Goal: Task Accomplishment & Management: Complete application form

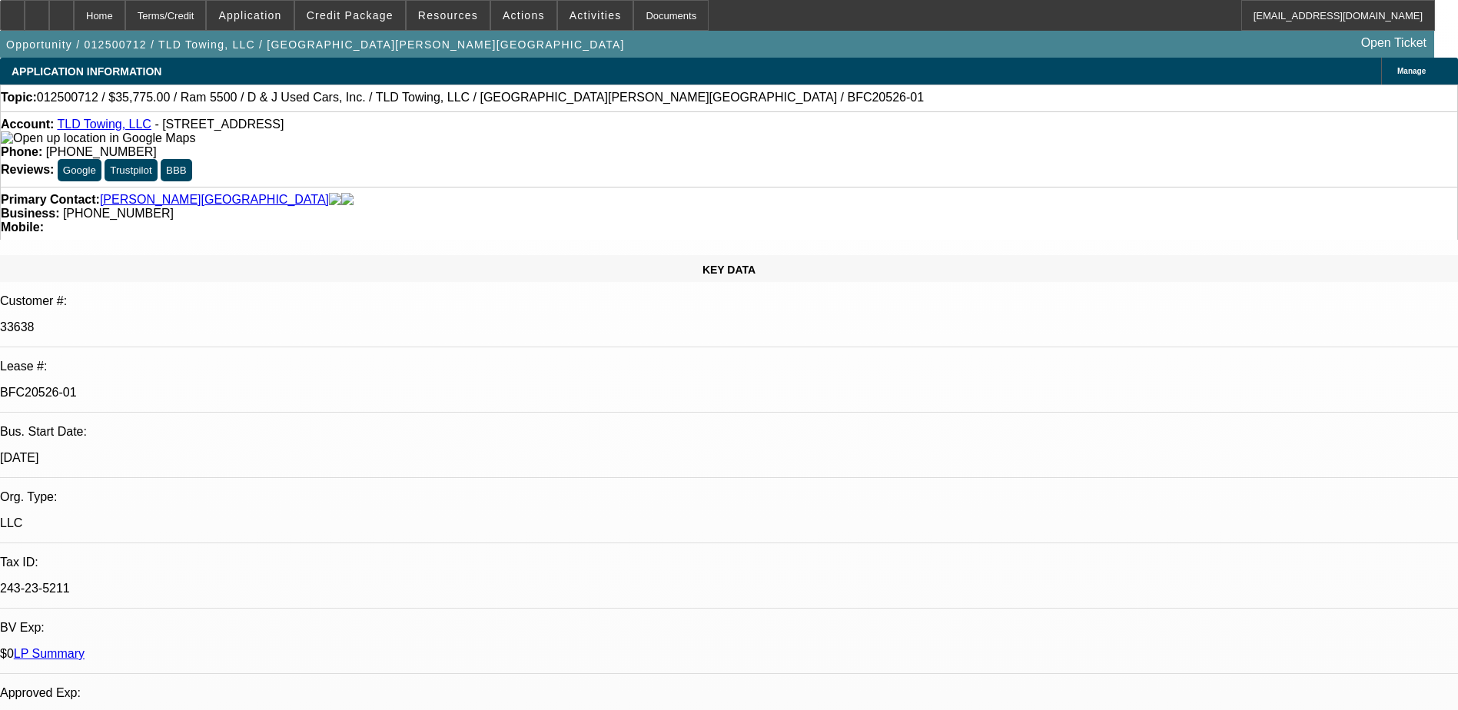
select select "0.15"
select select "2"
select select "0"
select select "2"
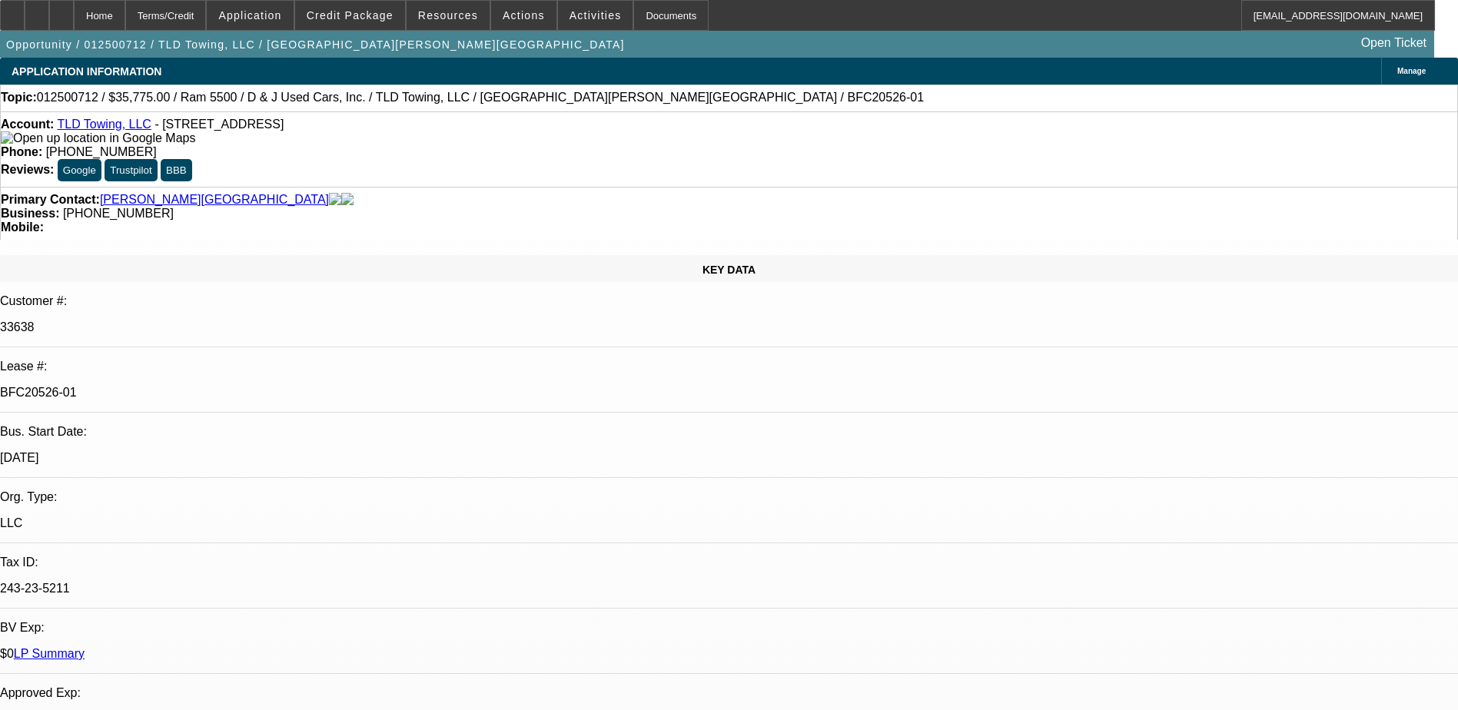
select select "0"
select select "0.15"
select select "2"
select select "0.1"
select select "0.15"
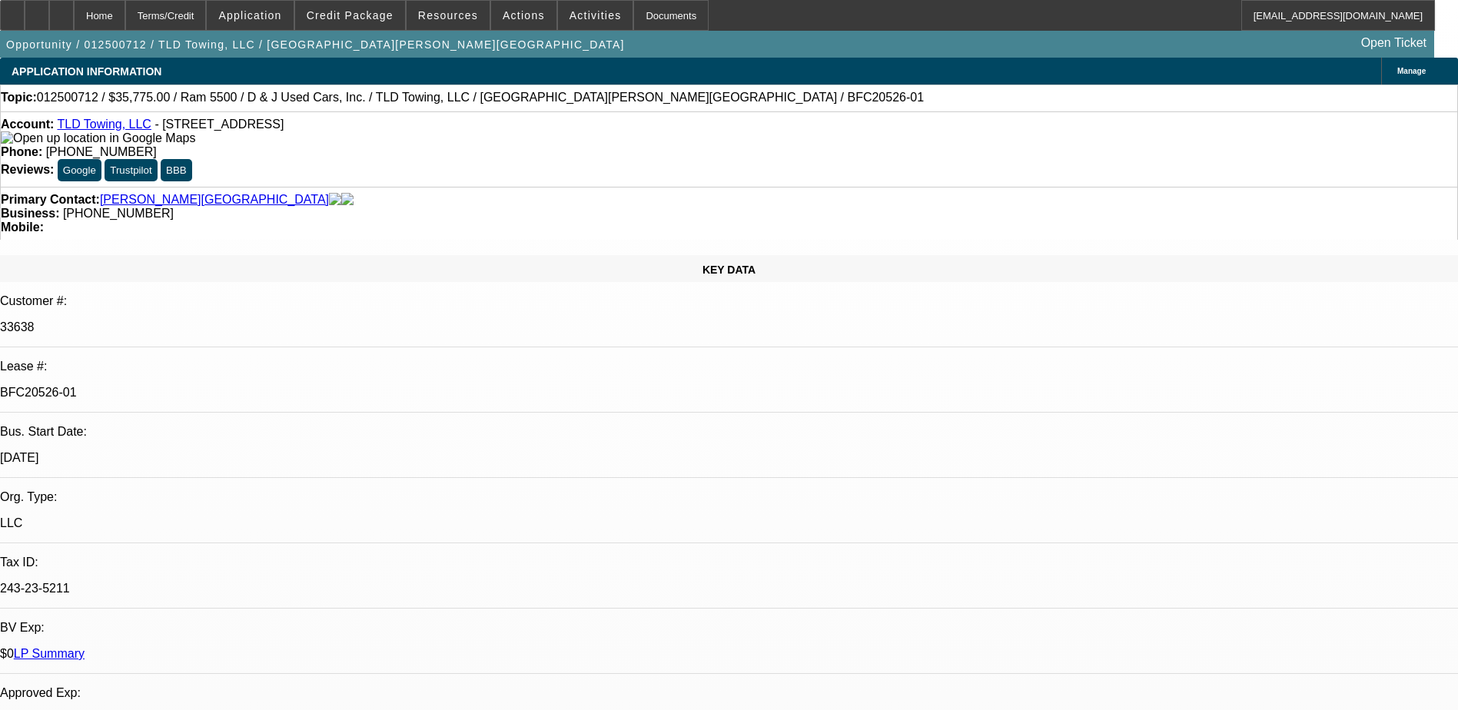
select select "2"
select select "0.1"
select select "1"
select select "2"
select select "6"
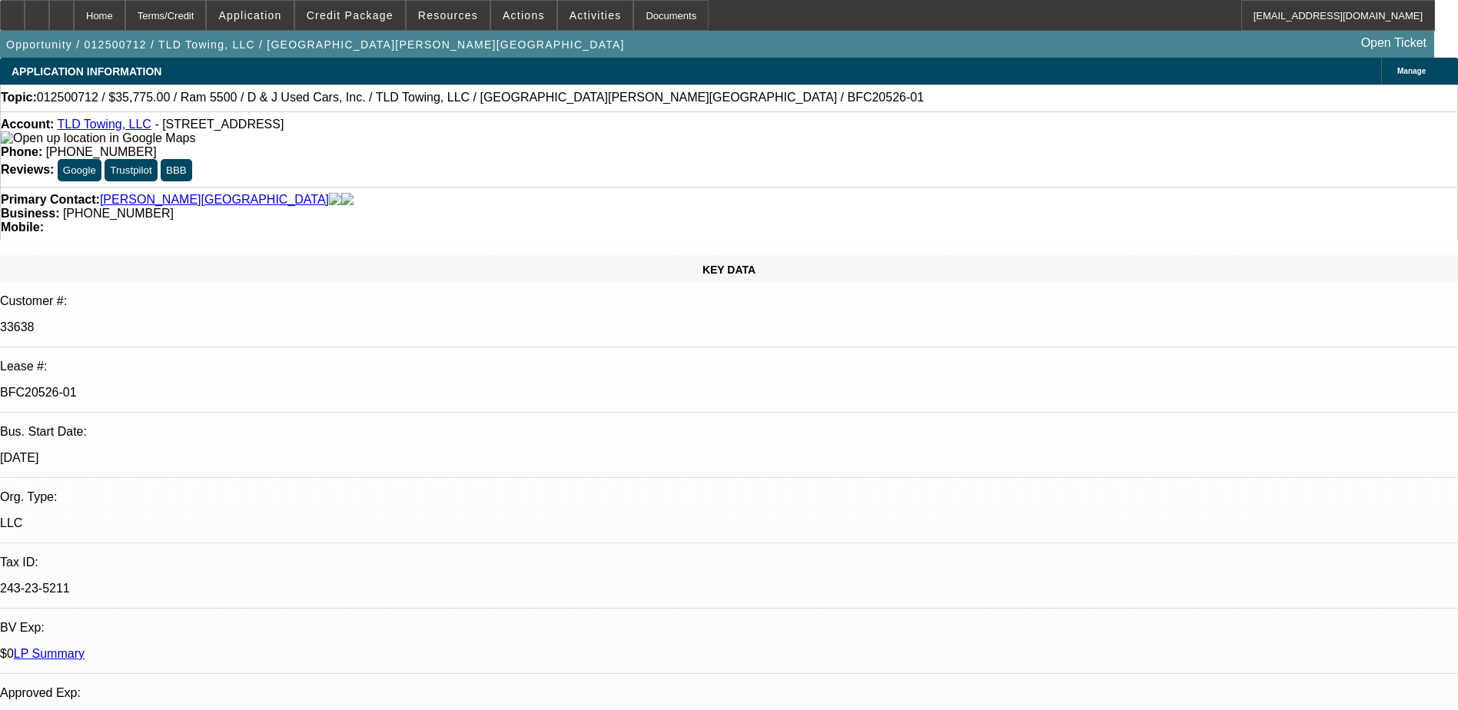
select select "1"
select select "2"
select select "6"
select select "1"
select select "2"
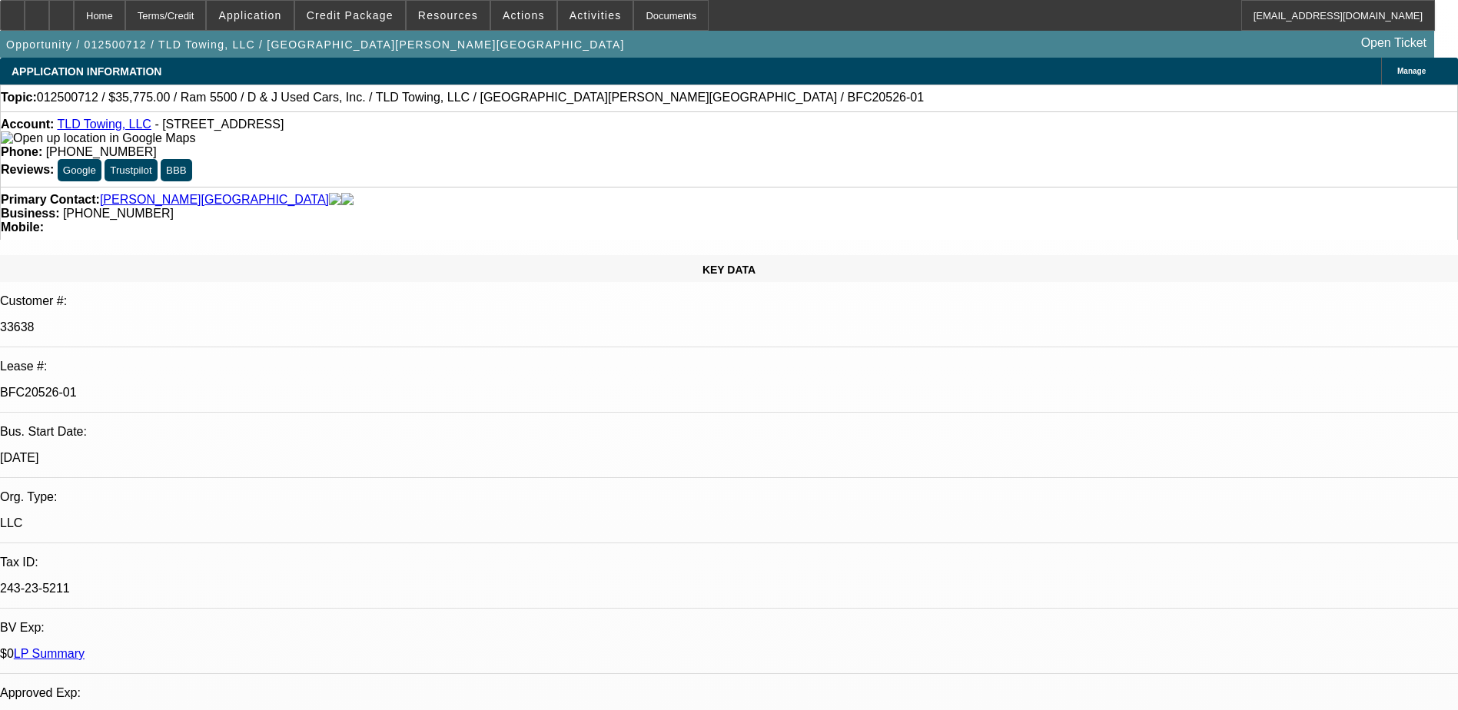
select select "4"
select select "1"
select select "2"
select select "4"
click at [85, 647] on link "LP Summary" at bounding box center [49, 653] width 71 height 13
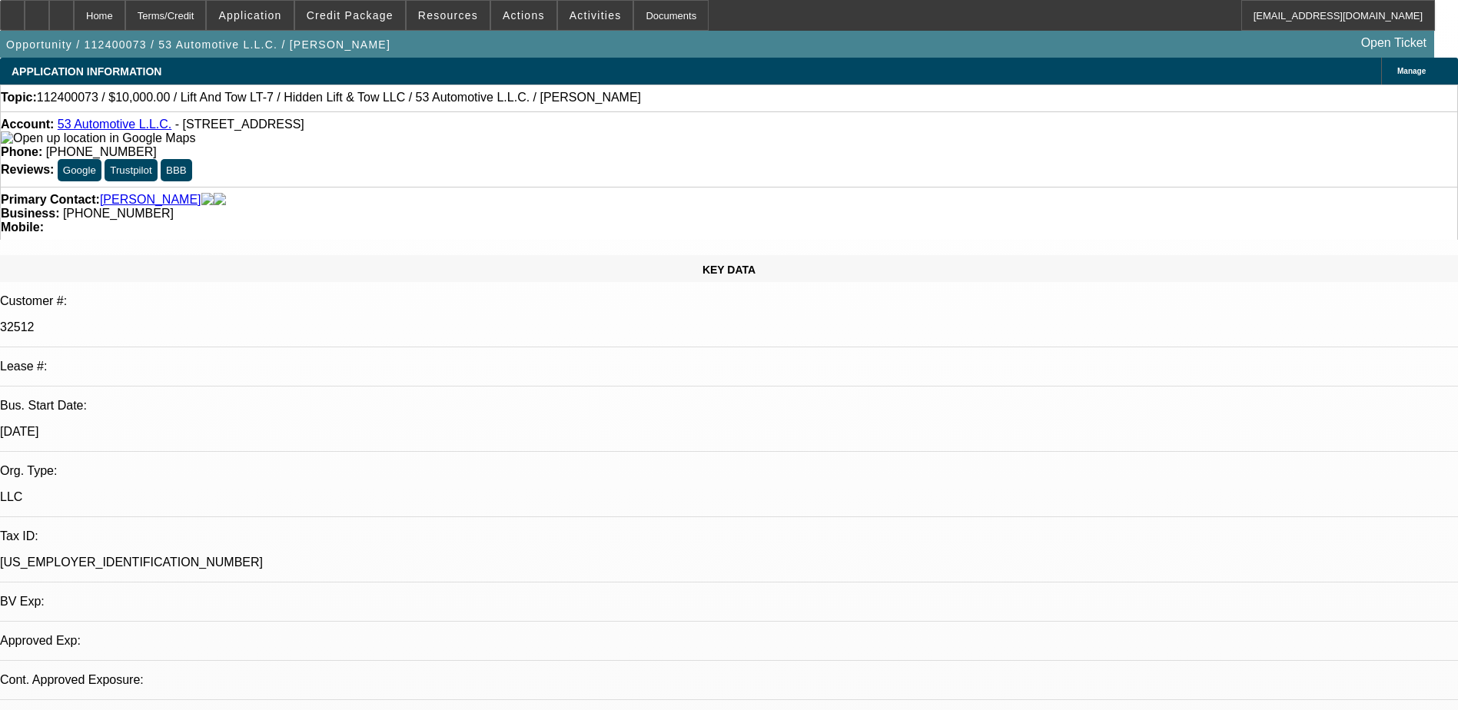
select select "0"
select select "2"
select select "0"
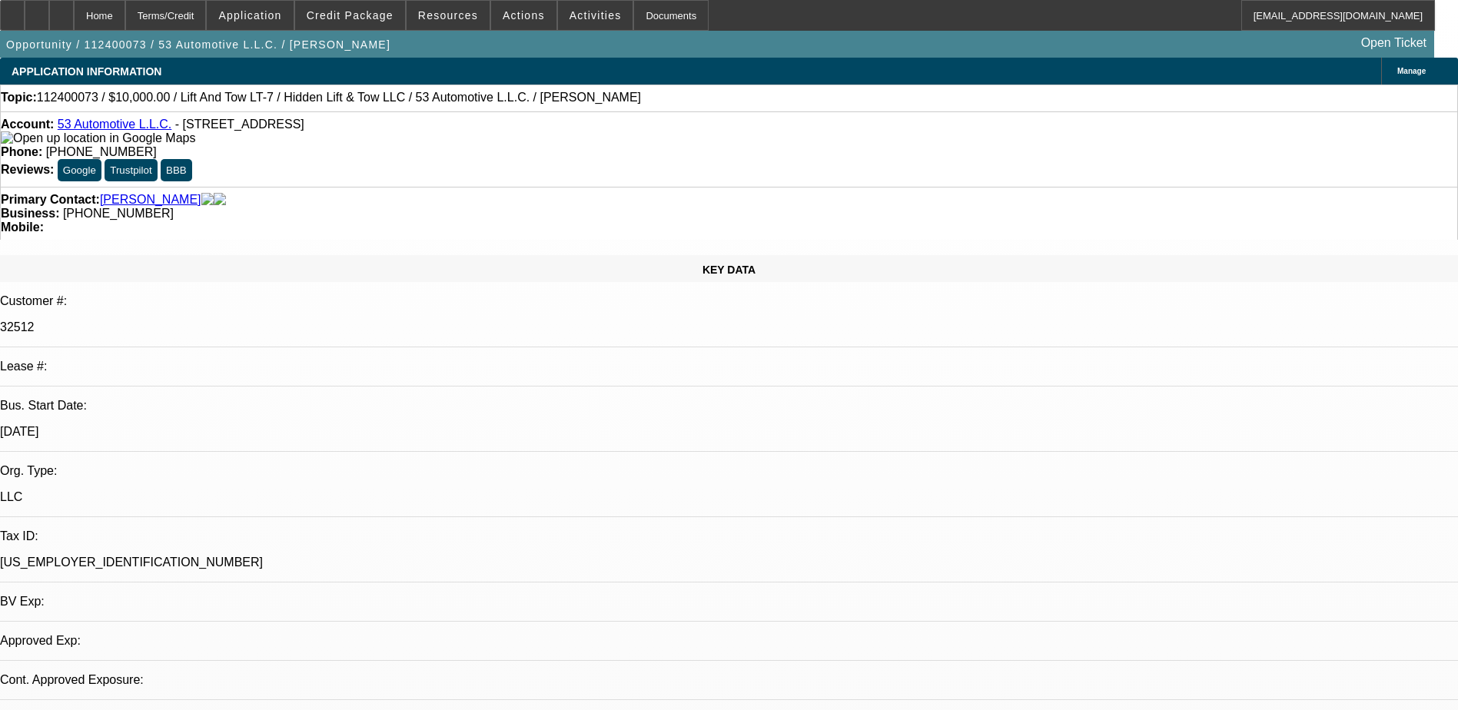
select select "0"
select select "1"
select select "2"
select select "6"
select select "1"
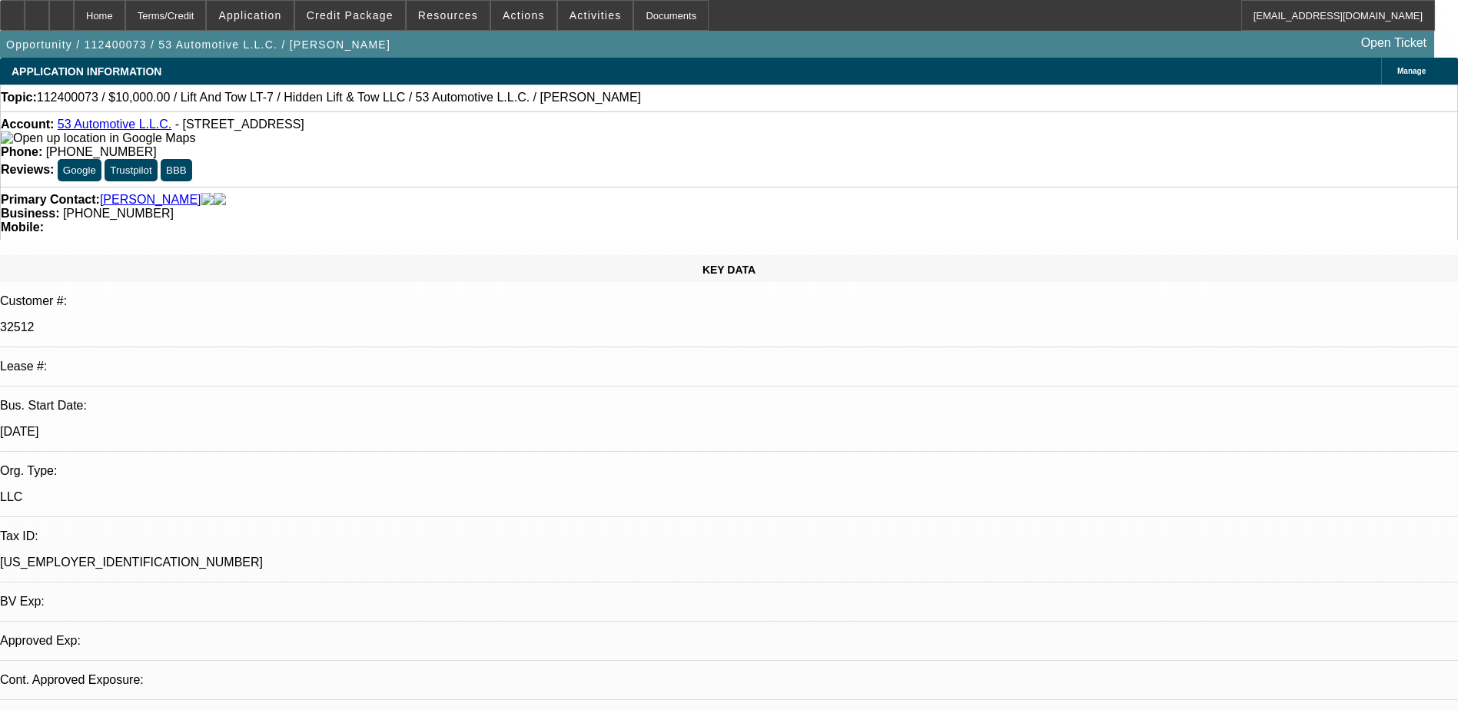
select select "2"
select select "6"
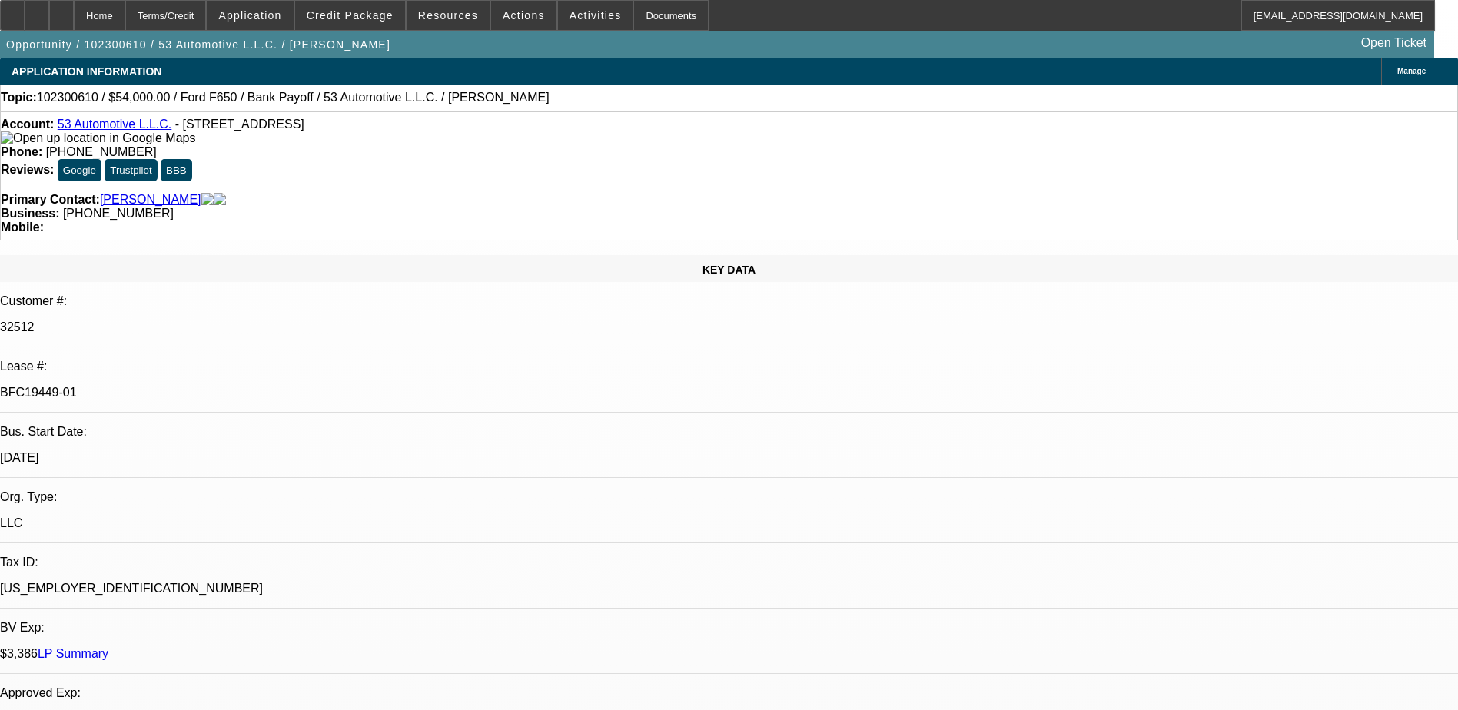
select select "0"
select select "2"
select select "0"
select select "2"
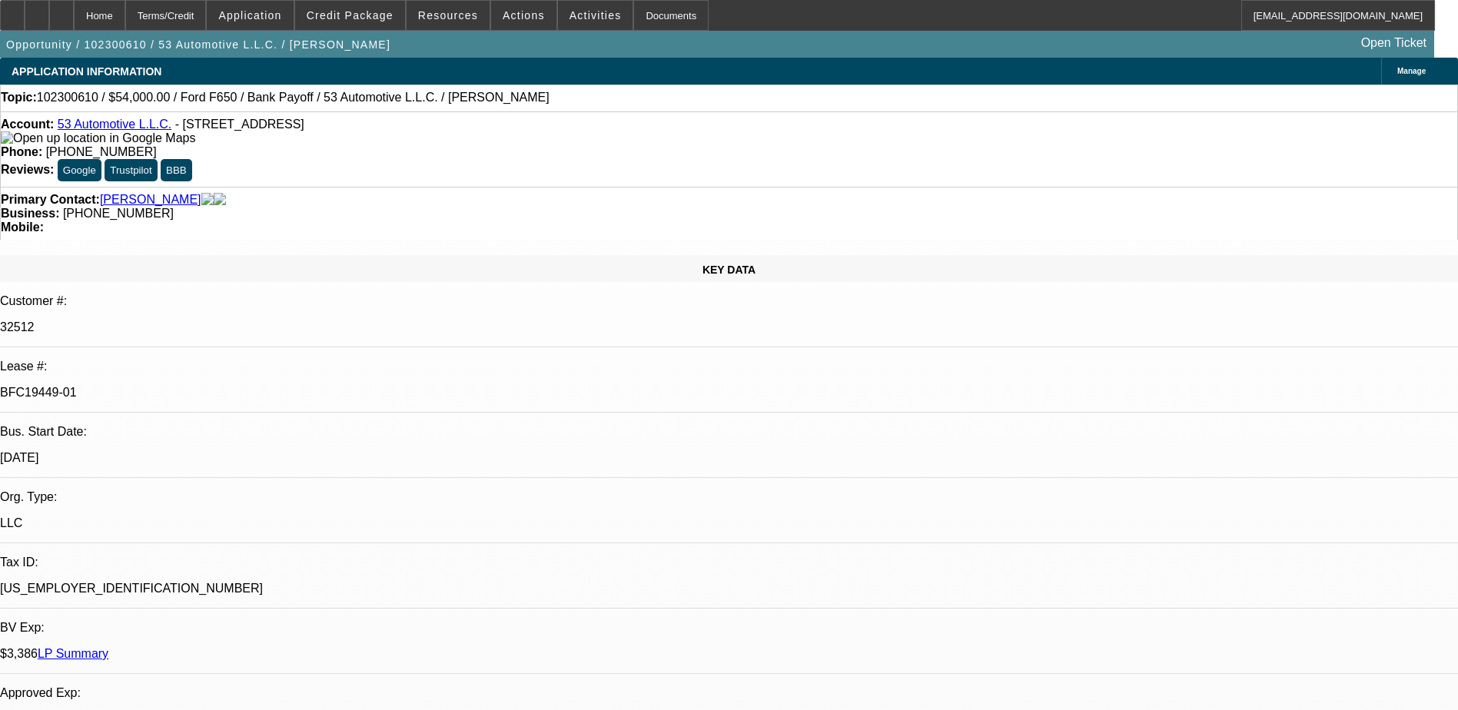
select select "0"
select select "2"
select select "0.1"
select select "0"
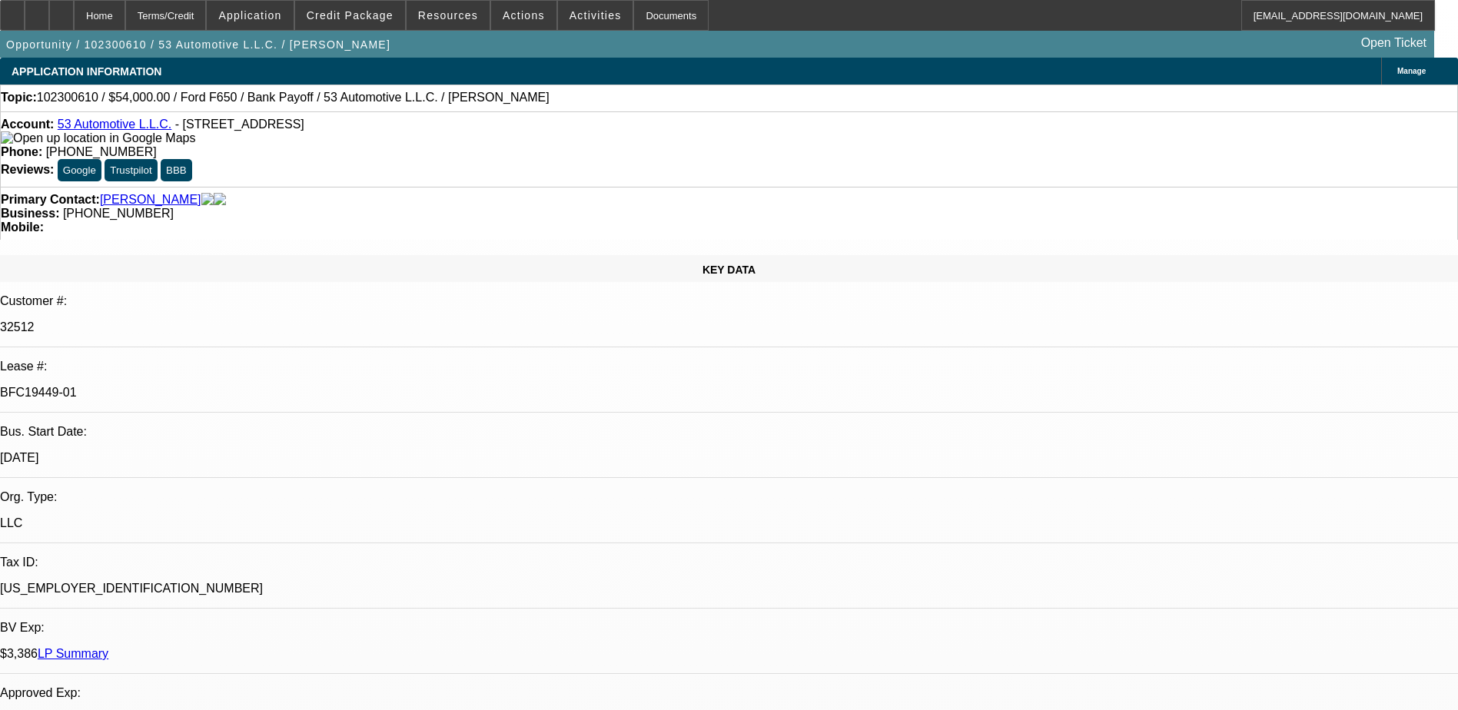
select select "2"
select select "0.1"
select select "1"
select select "2"
select select "4"
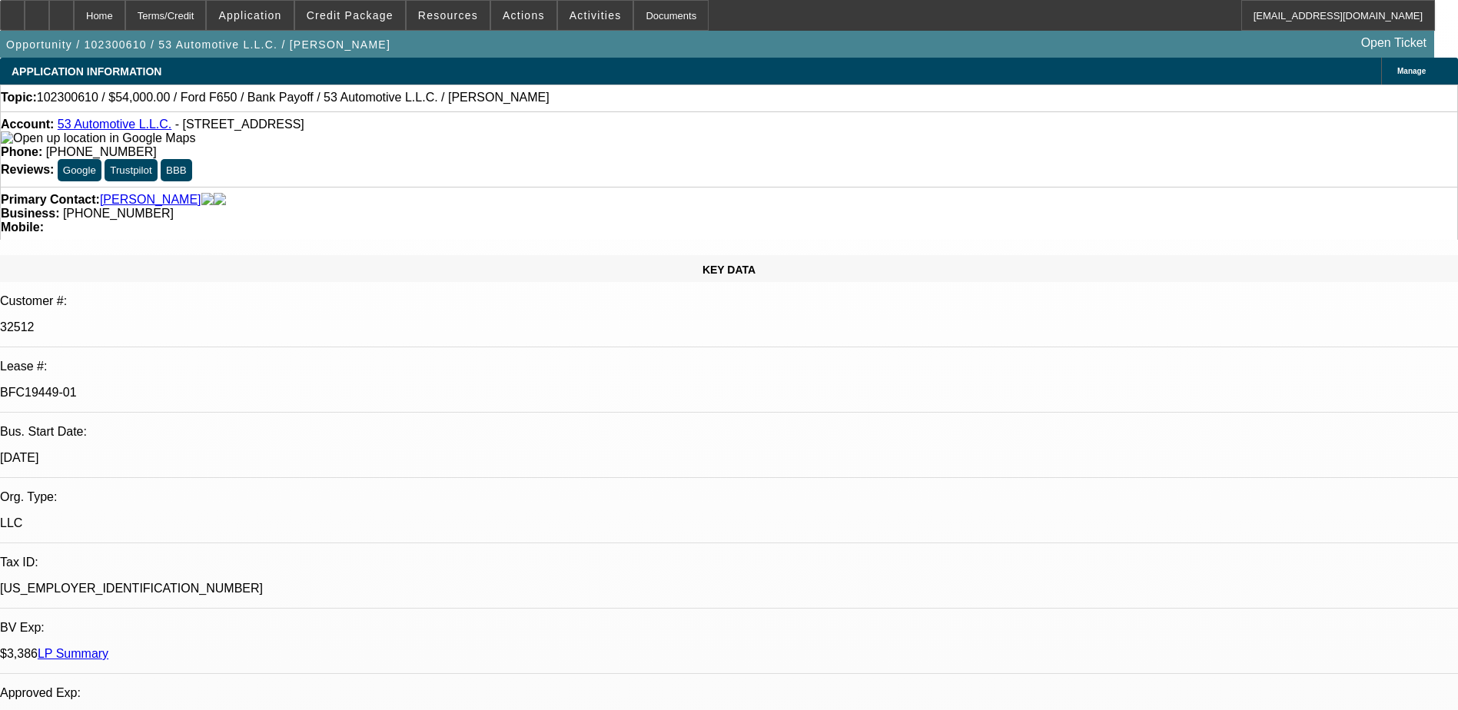
select select "1"
select select "2"
select select "4"
select select "1"
select select "2"
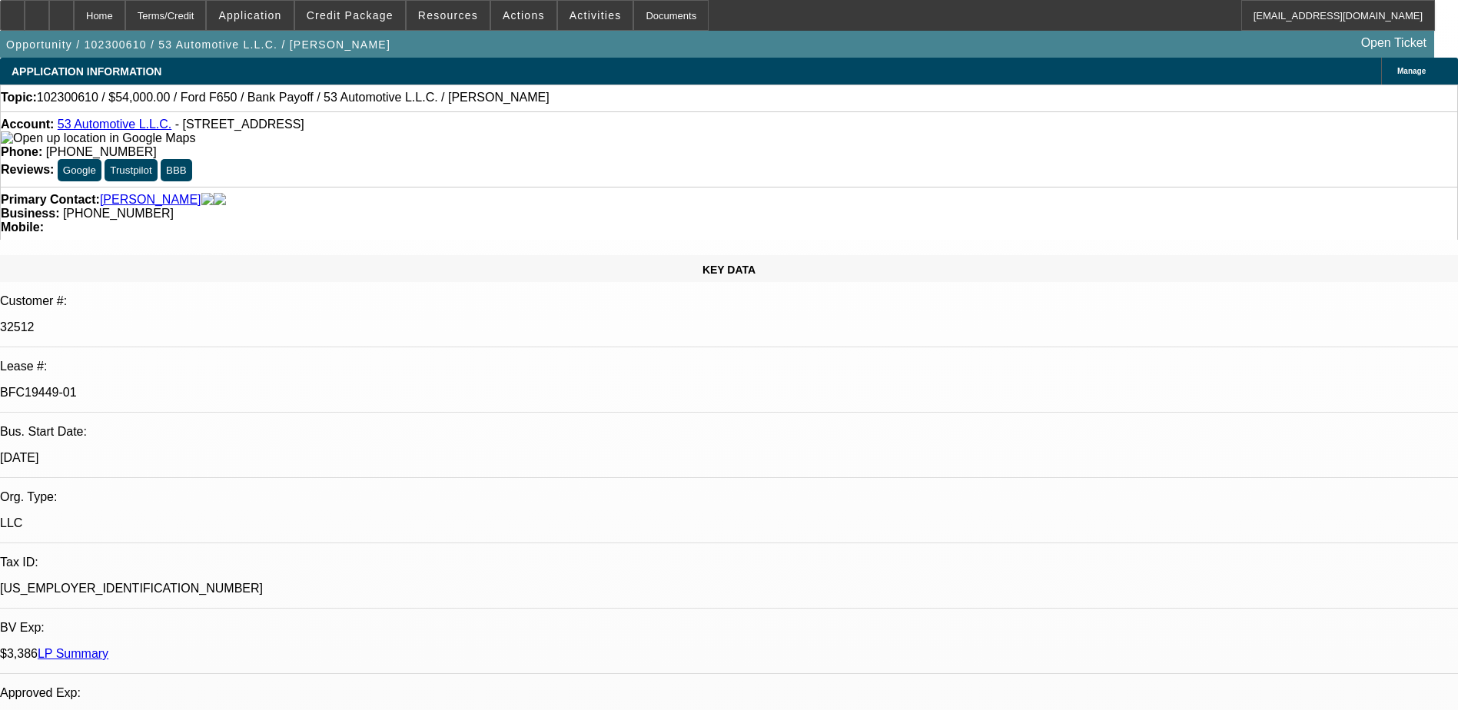
select select "4"
select select "1"
select select "2"
select select "4"
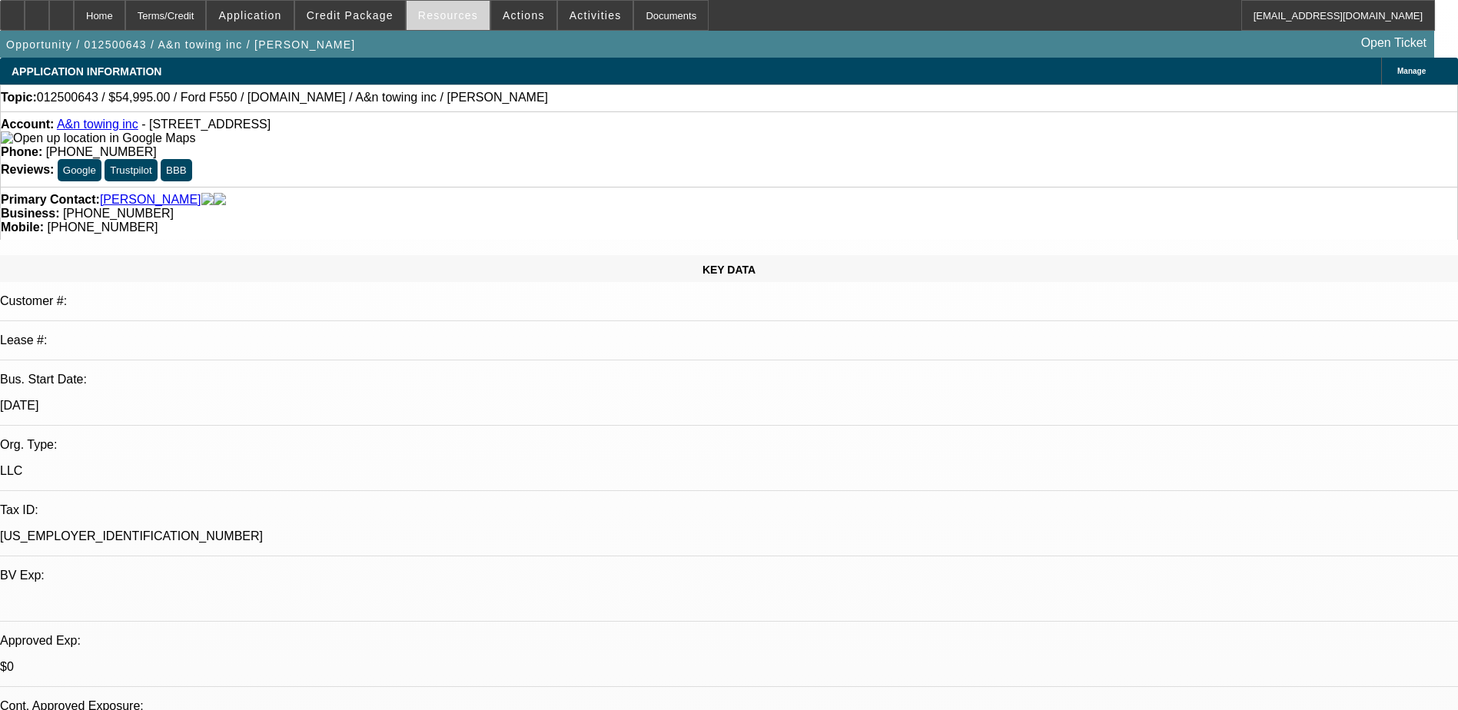
select select "0"
select select "2"
select select "0"
select select "2"
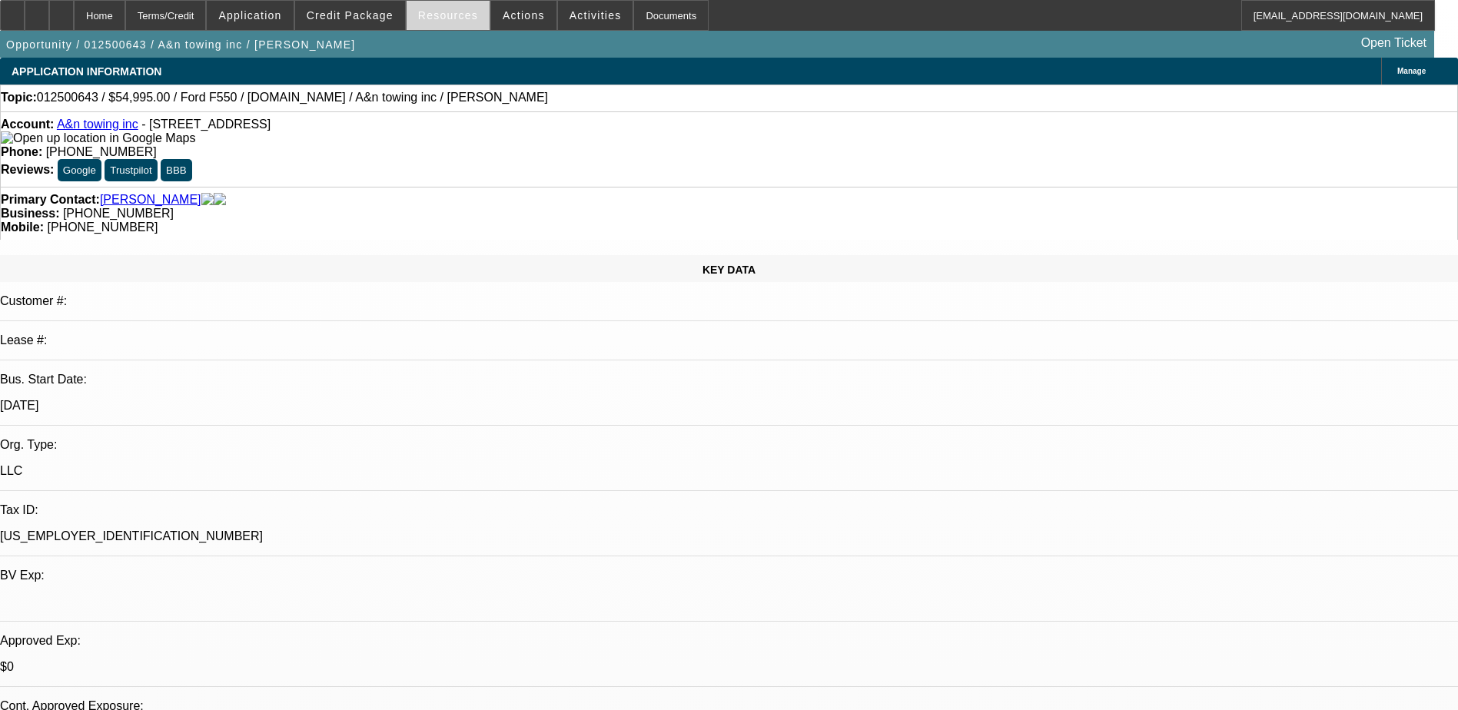
select select "0"
select select "0.2"
select select "2"
select select "0"
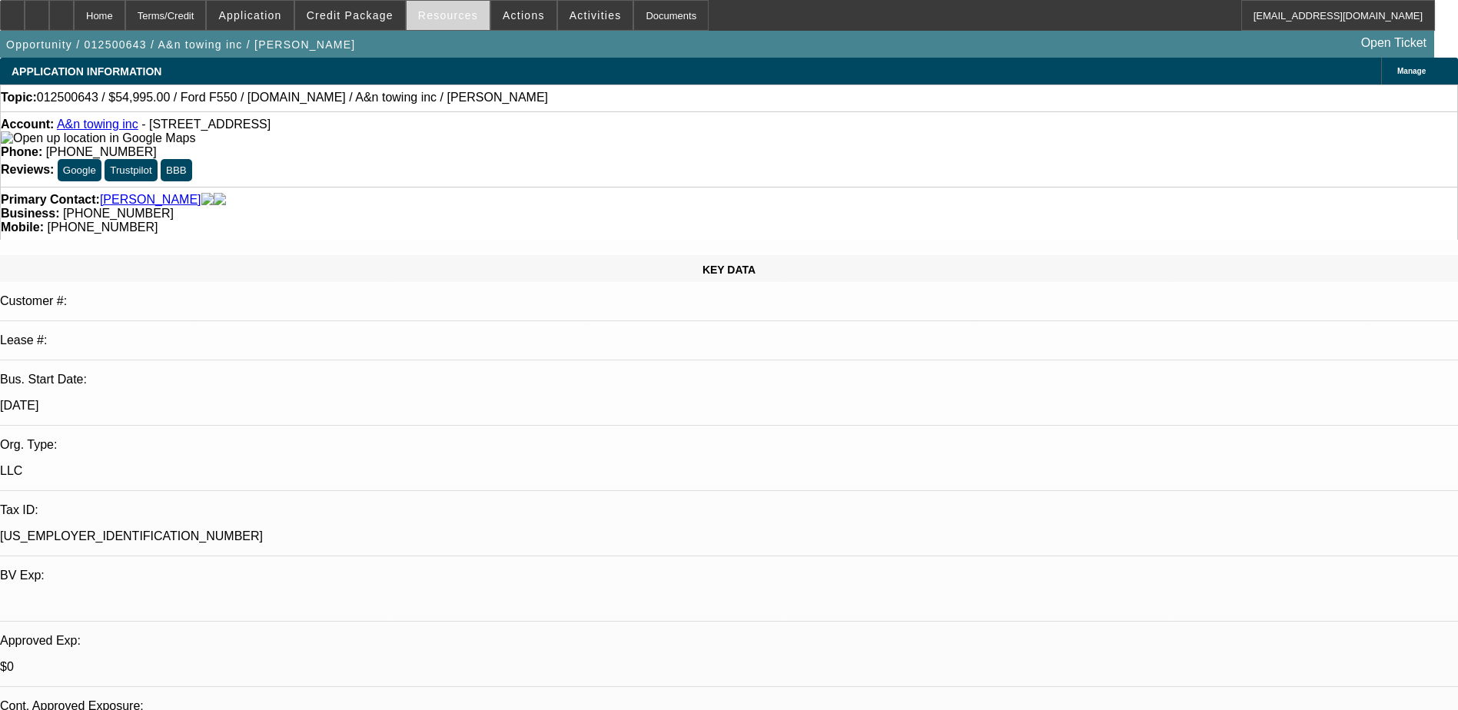
select select "0"
select select "0.1"
select select "1"
select select "2"
select select "6"
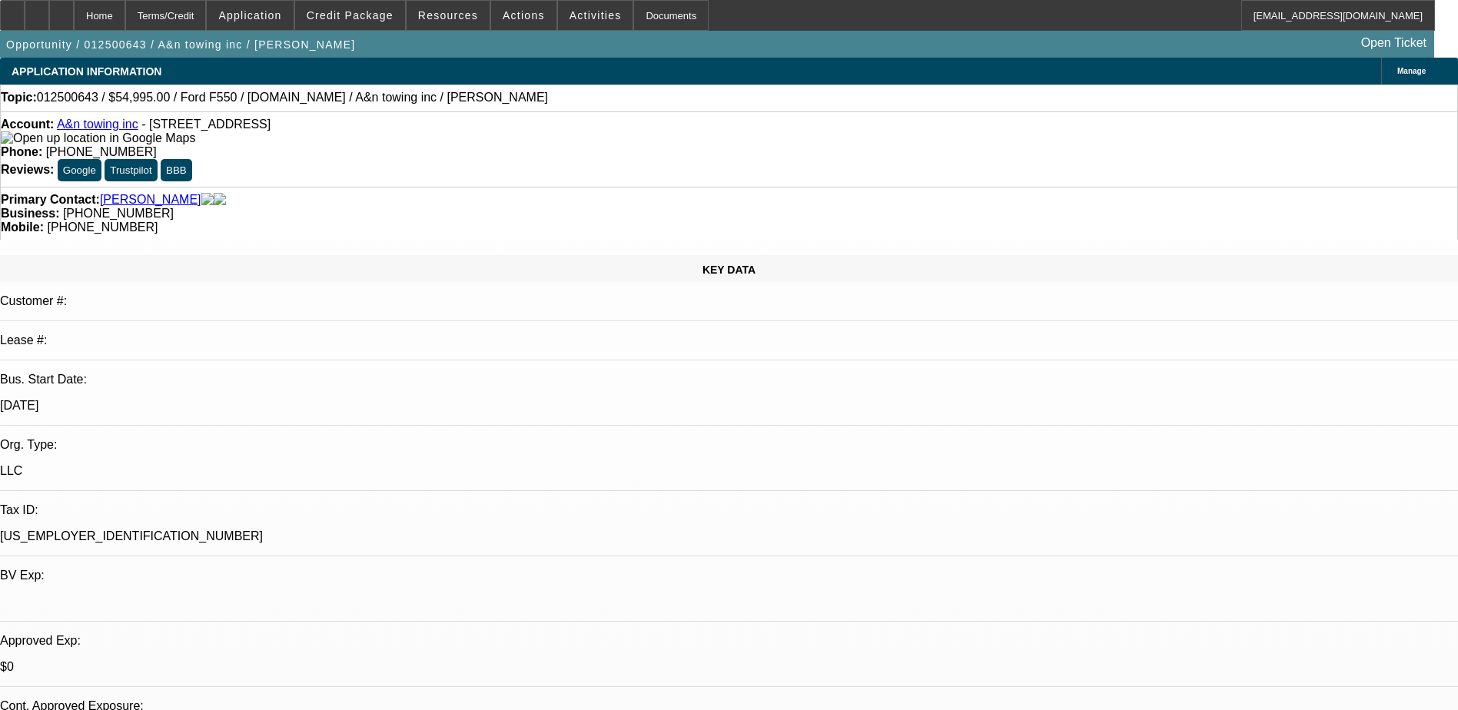
select select "1"
select select "2"
select select "6"
select select "1"
select select "2"
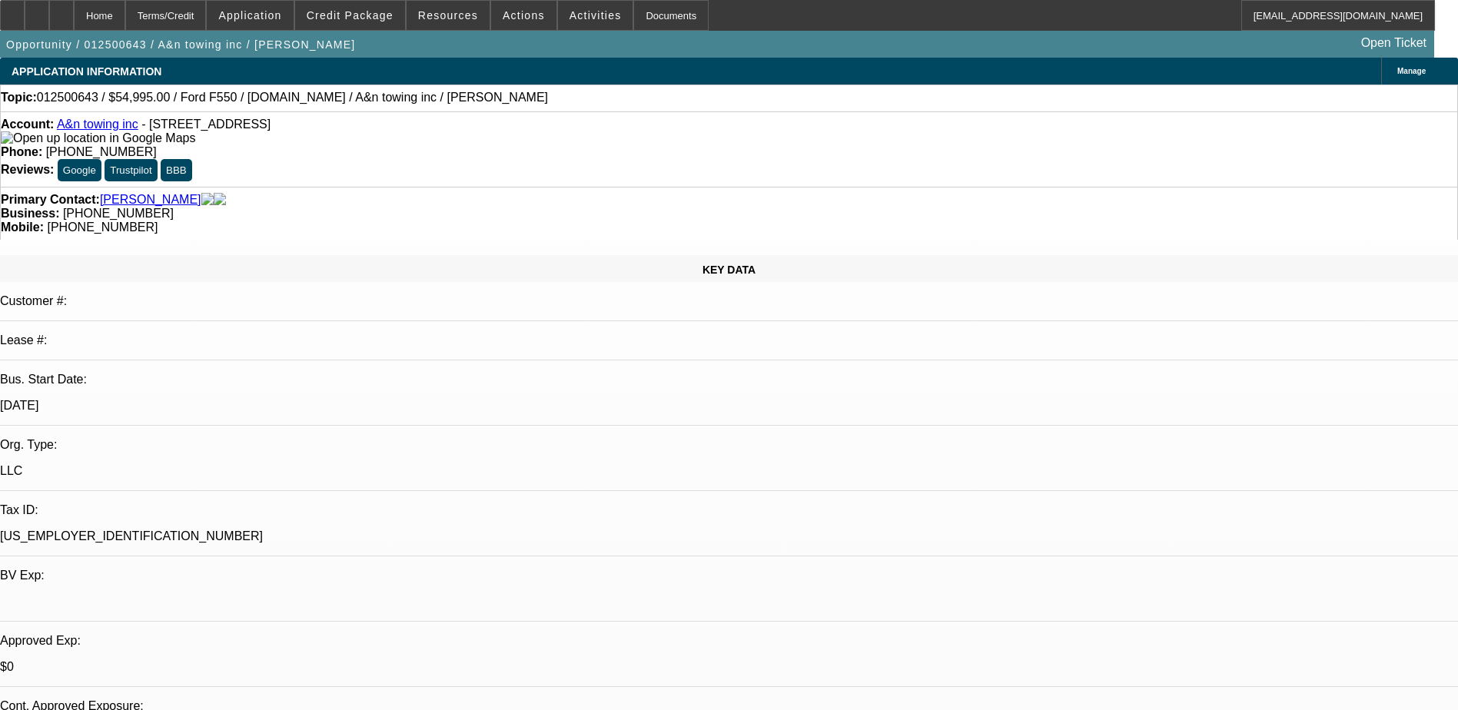
select select "6"
select select "1"
select select "4"
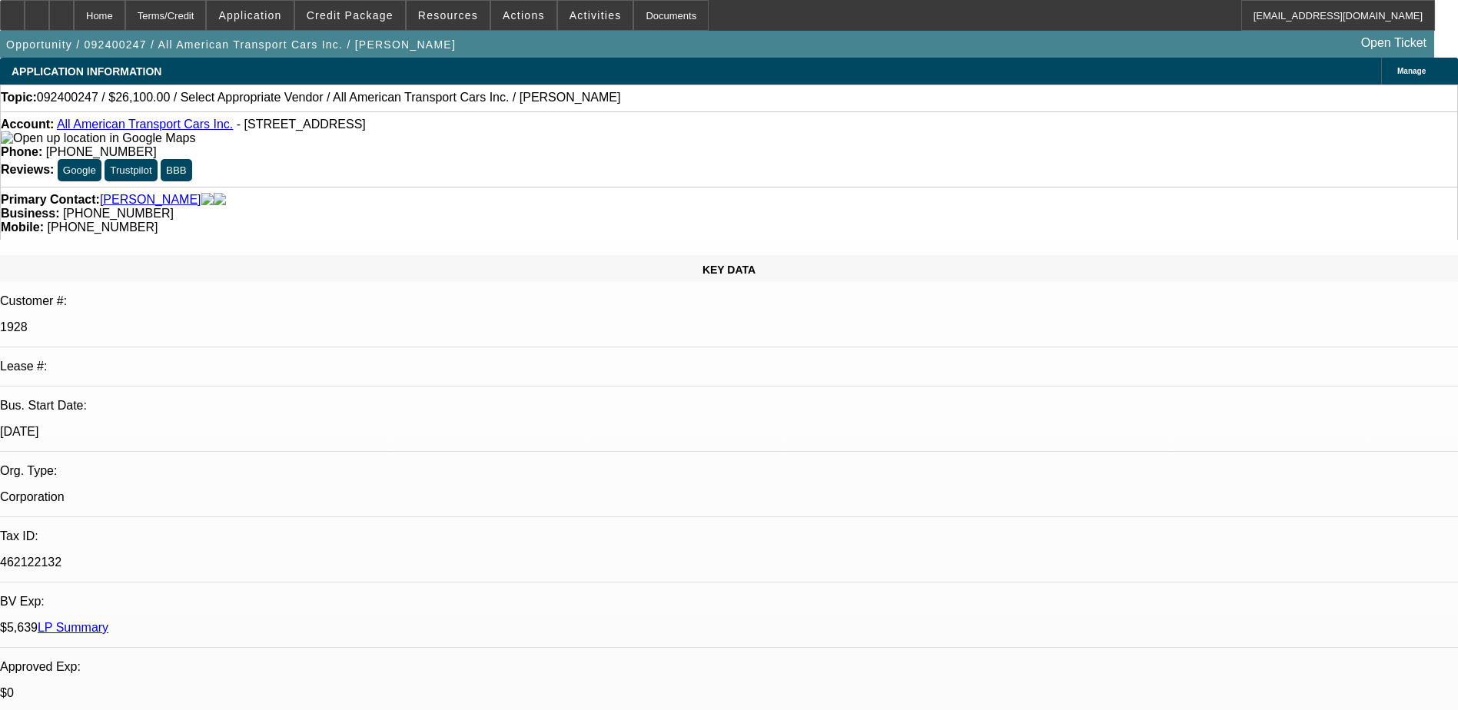
select select "0.1"
select select "2"
select select "0"
select select "6"
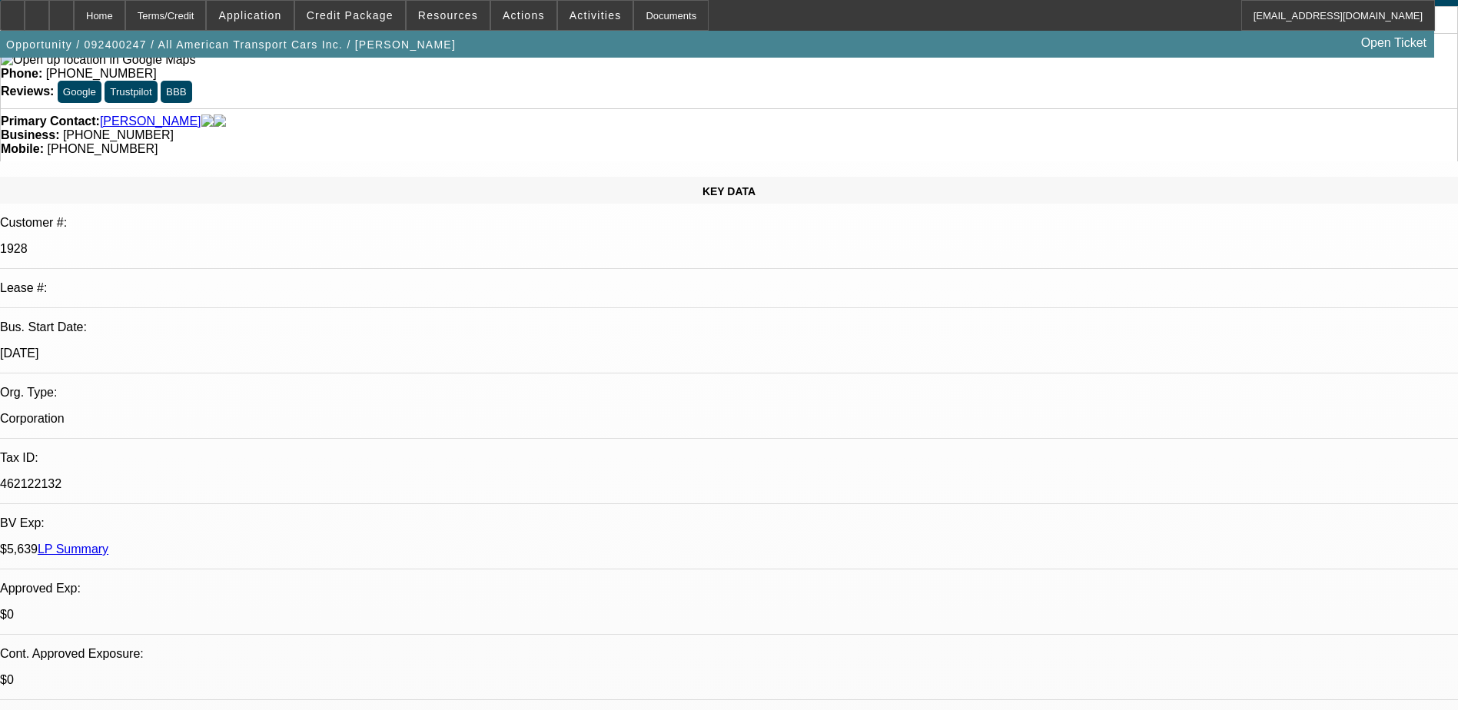
scroll to position [231, 0]
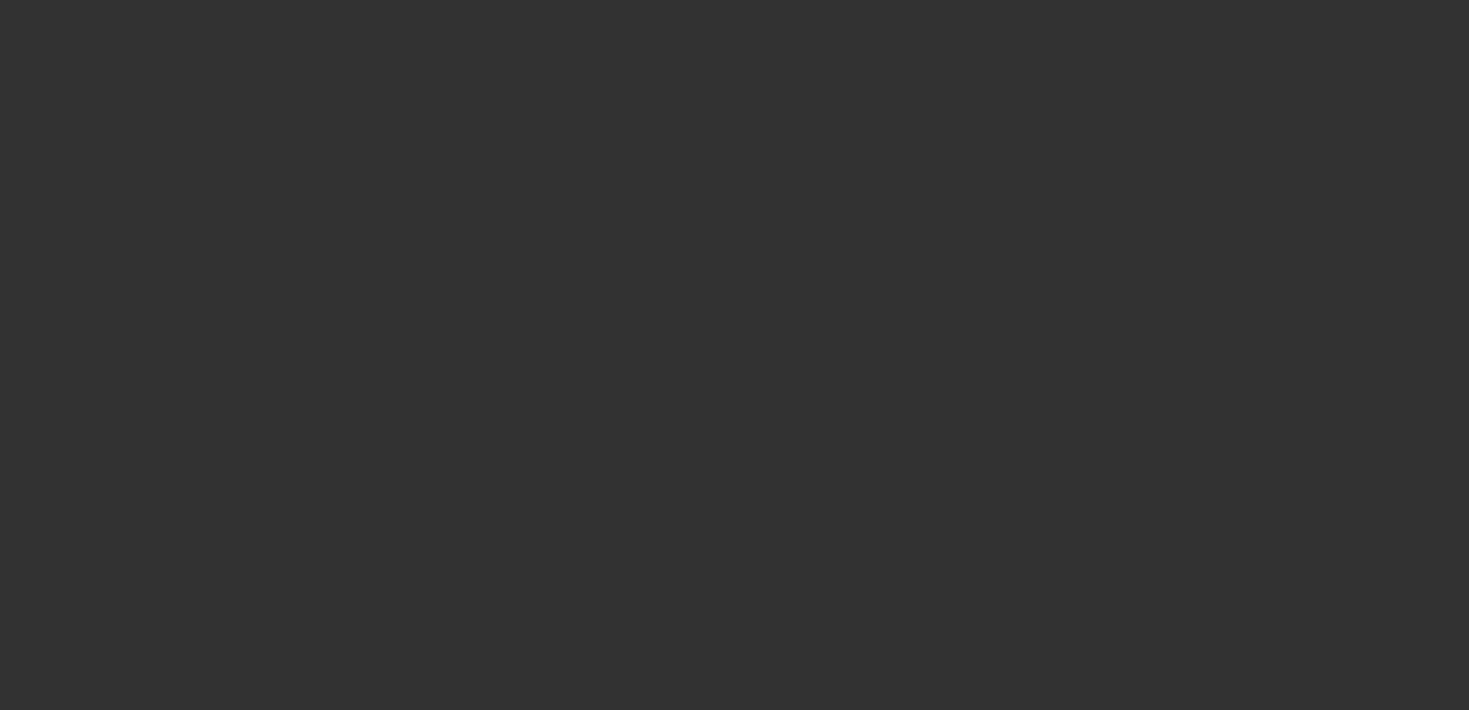
select select "0"
select select "3"
select select "0"
select select "6"
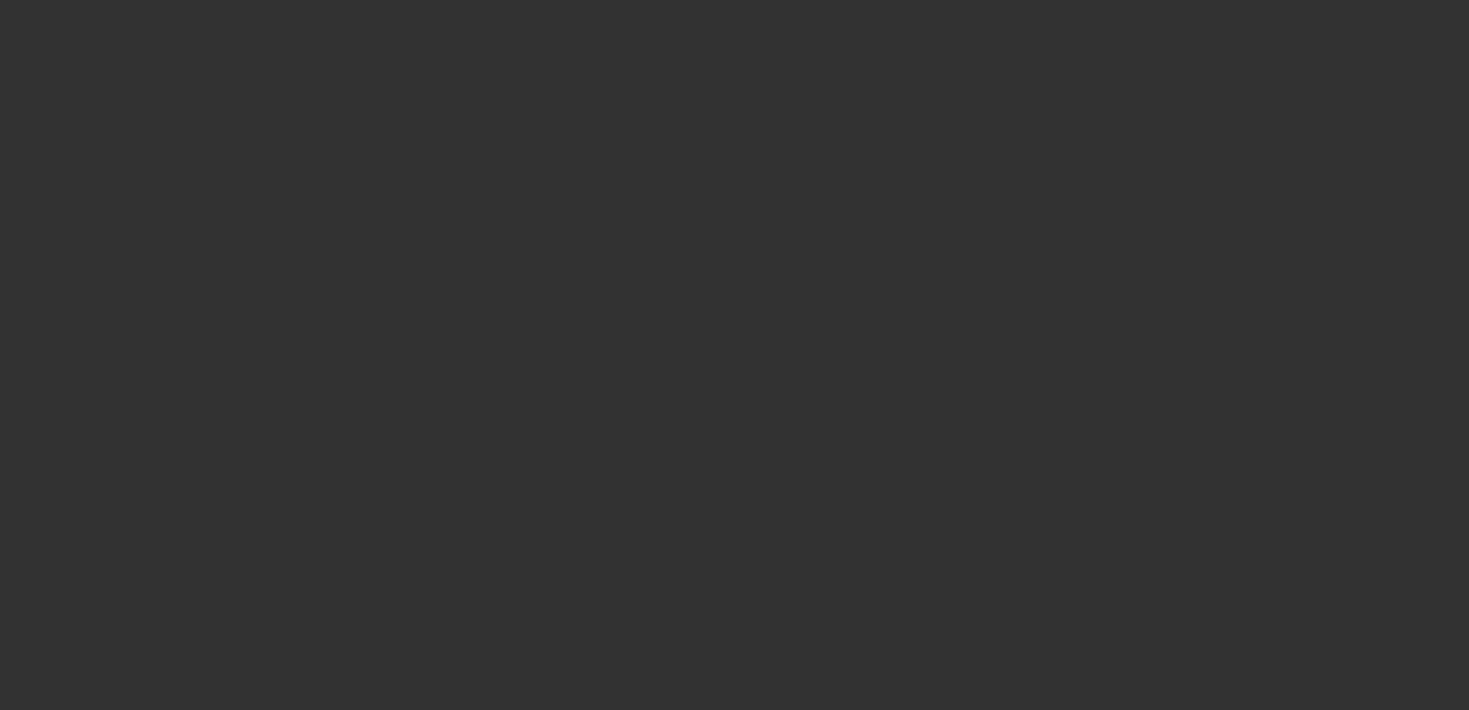
select select "0"
select select "3"
select select "0"
select select "6"
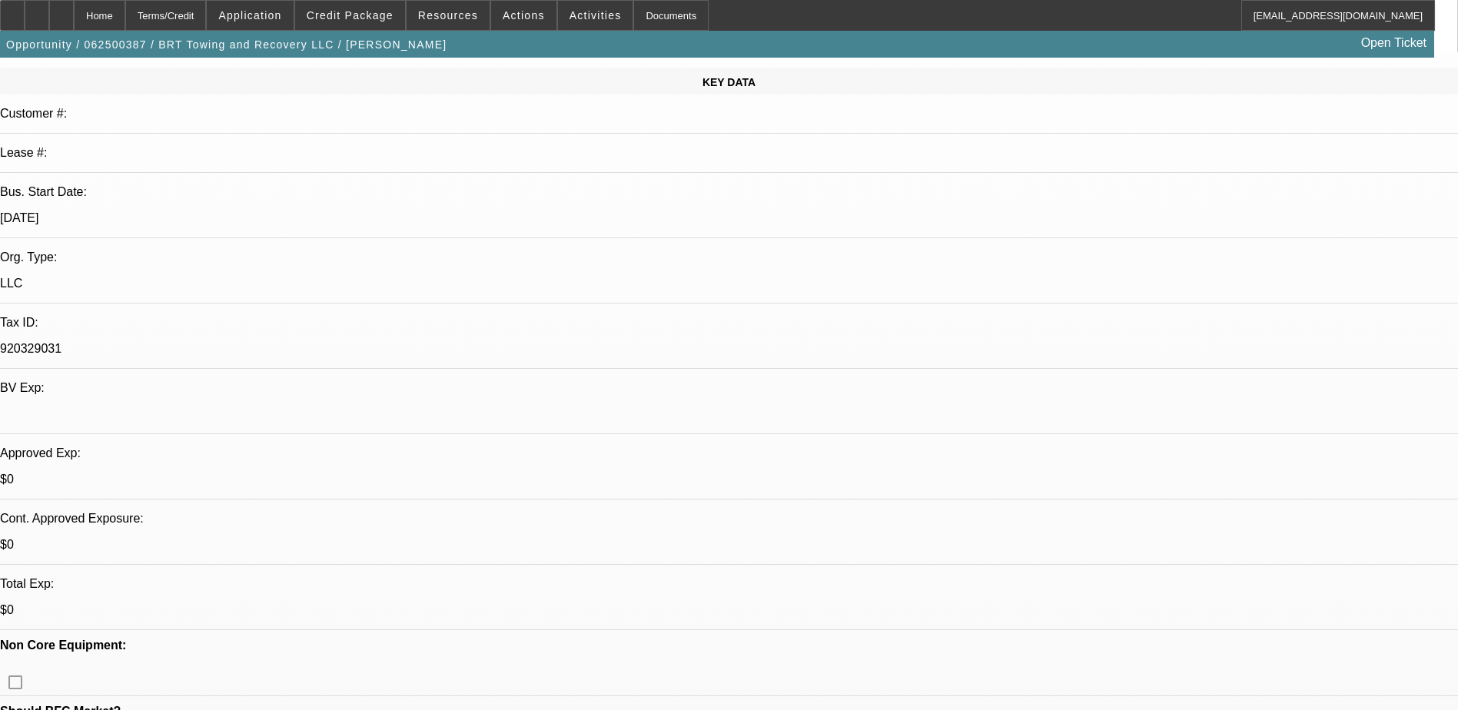
scroll to position [231, 0]
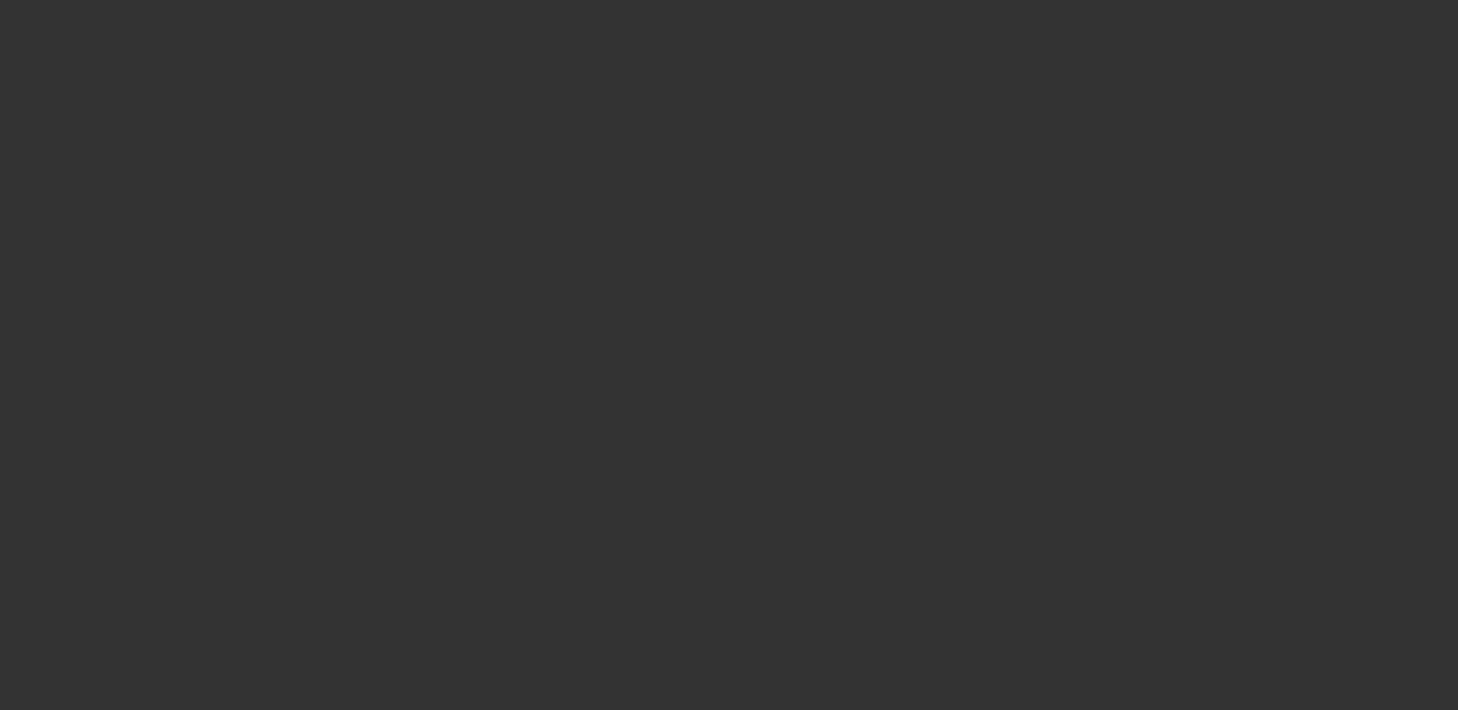
select select "0"
select select "2"
select select "0.1"
select select "4"
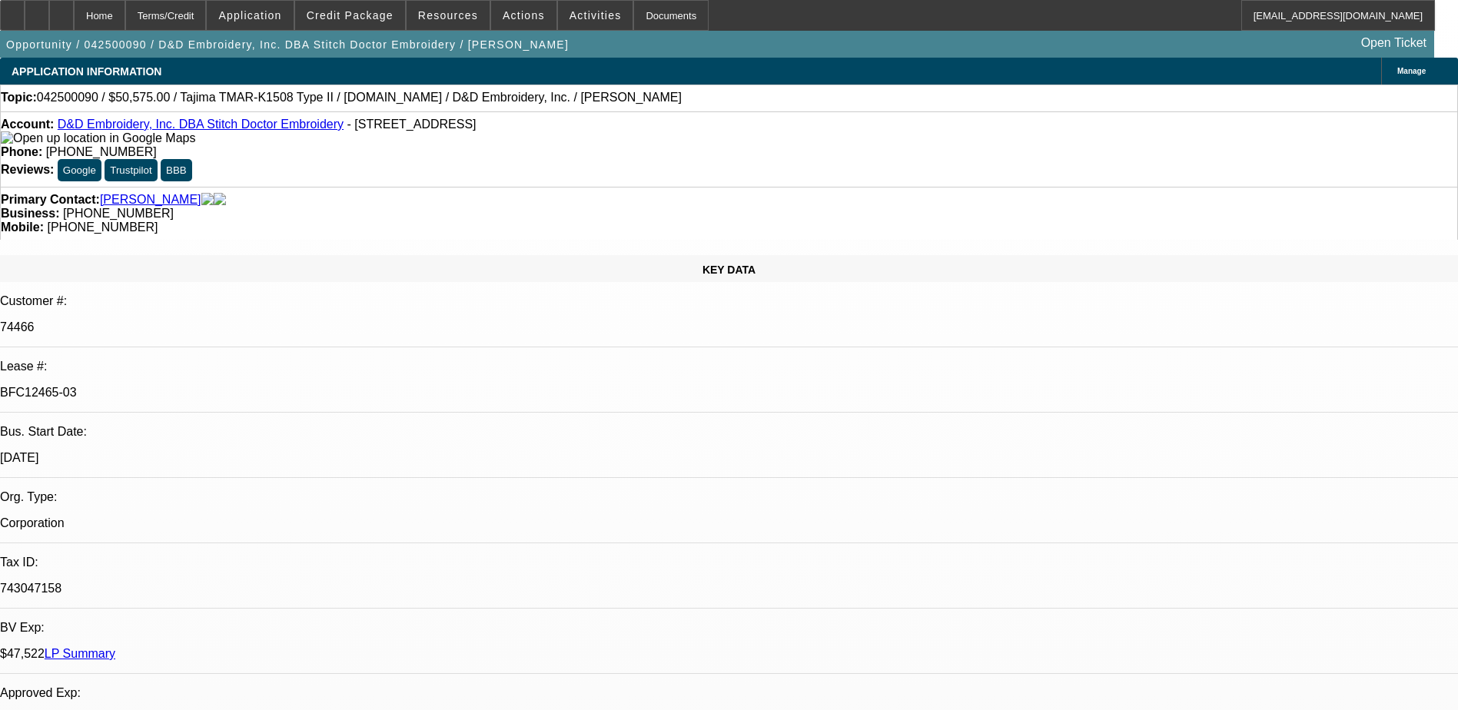
select select "0"
select select "2"
select select "0"
select select "6"
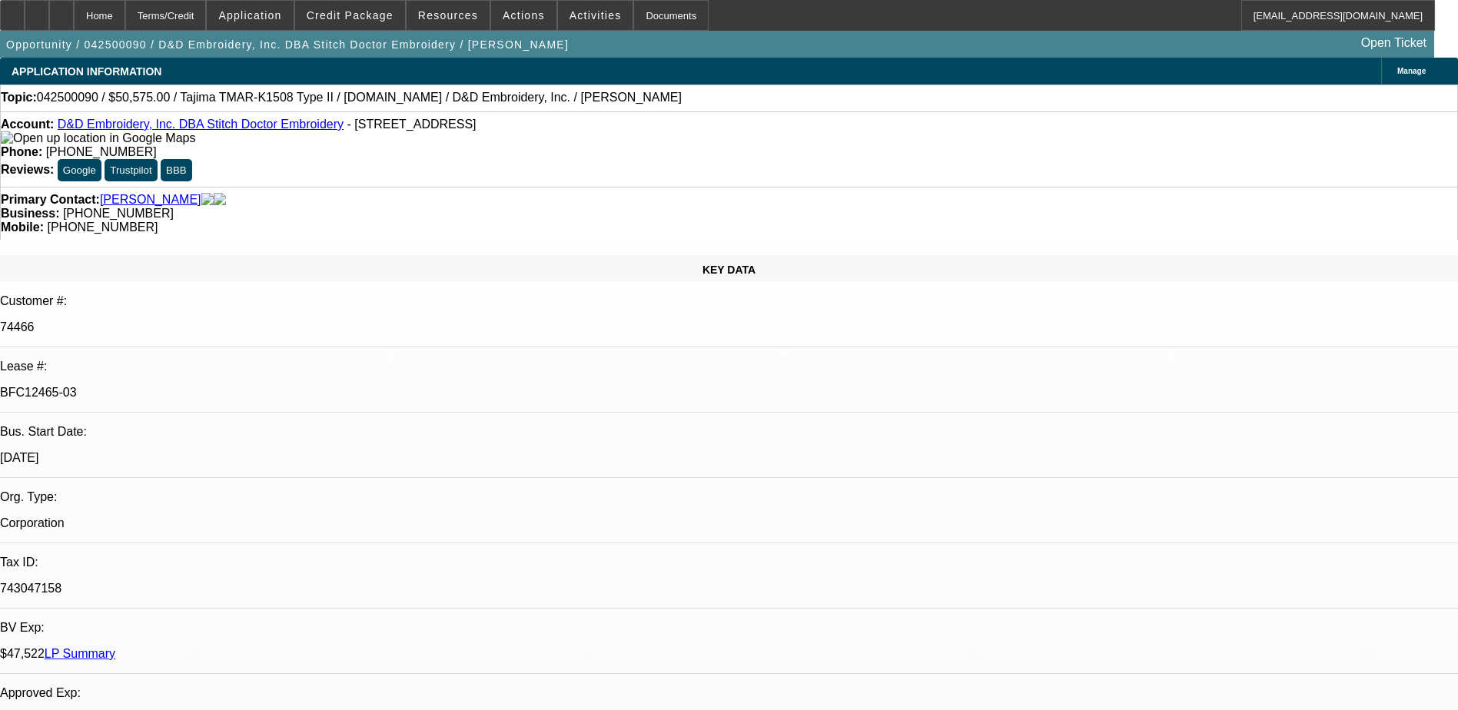
select select "0"
select select "2"
select select "0"
select select "6"
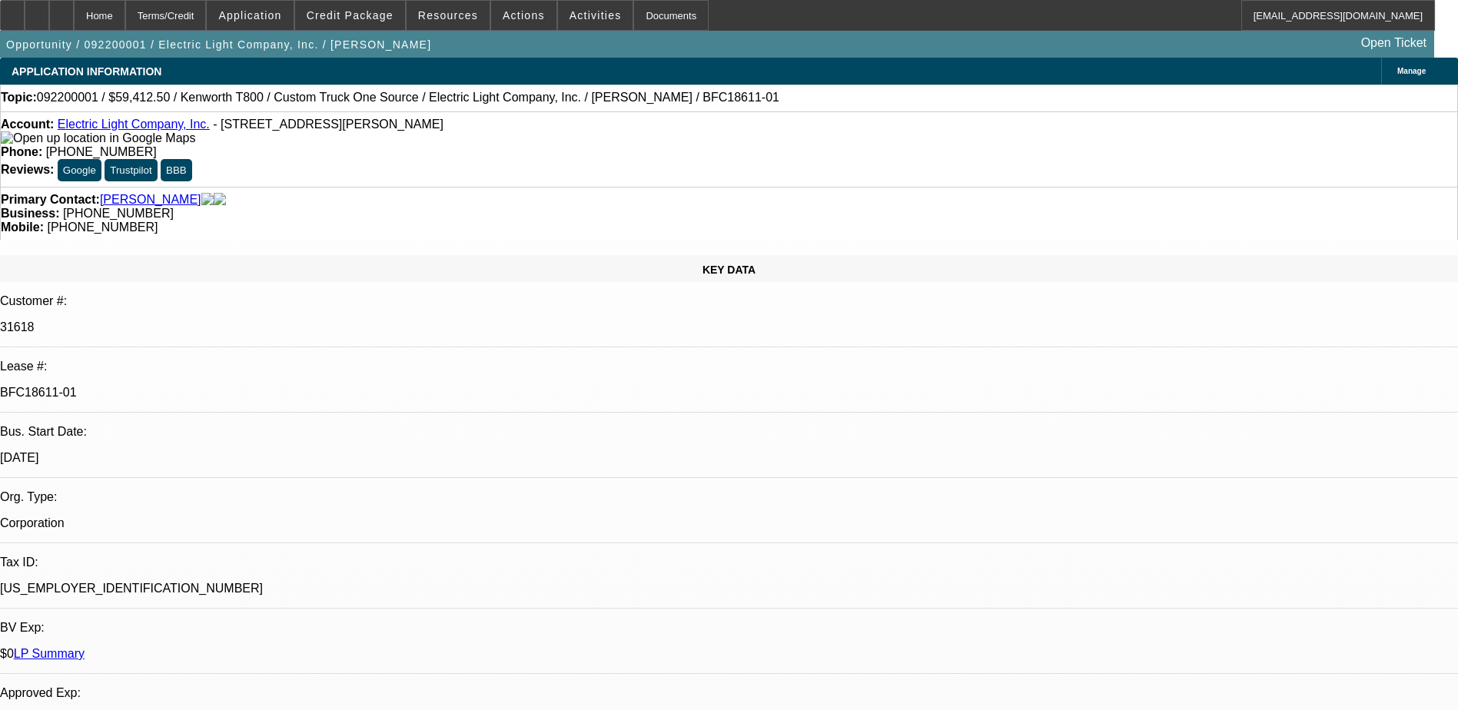
select select "0"
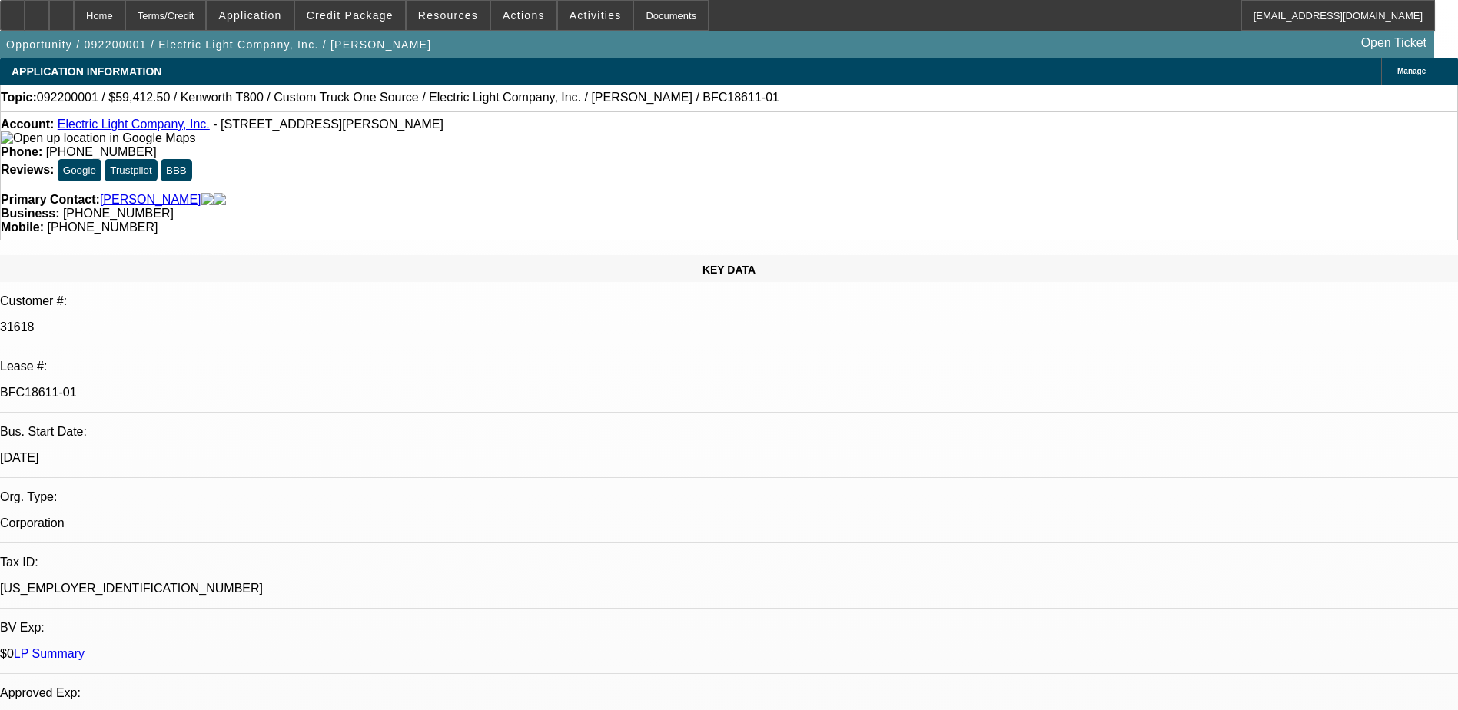
select select "0"
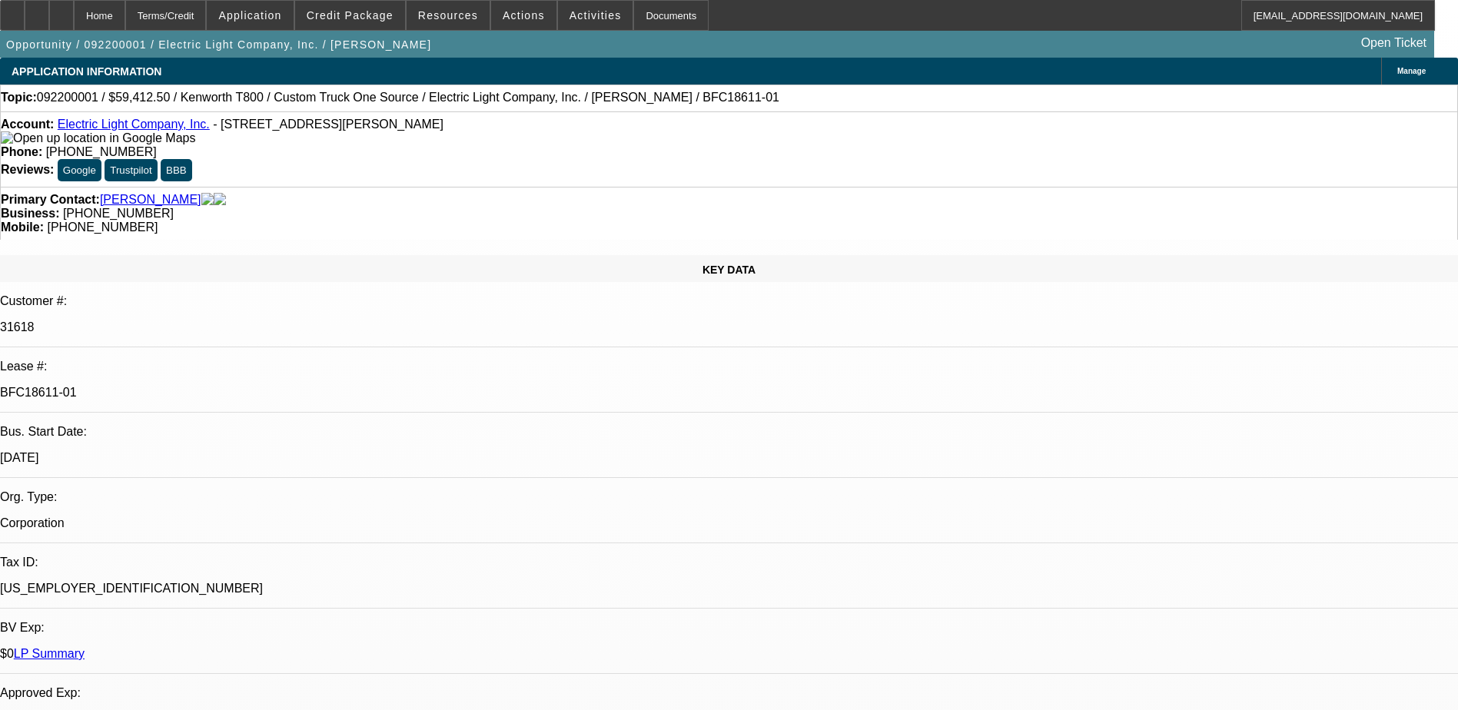
select select "0"
select select "1"
select select "6"
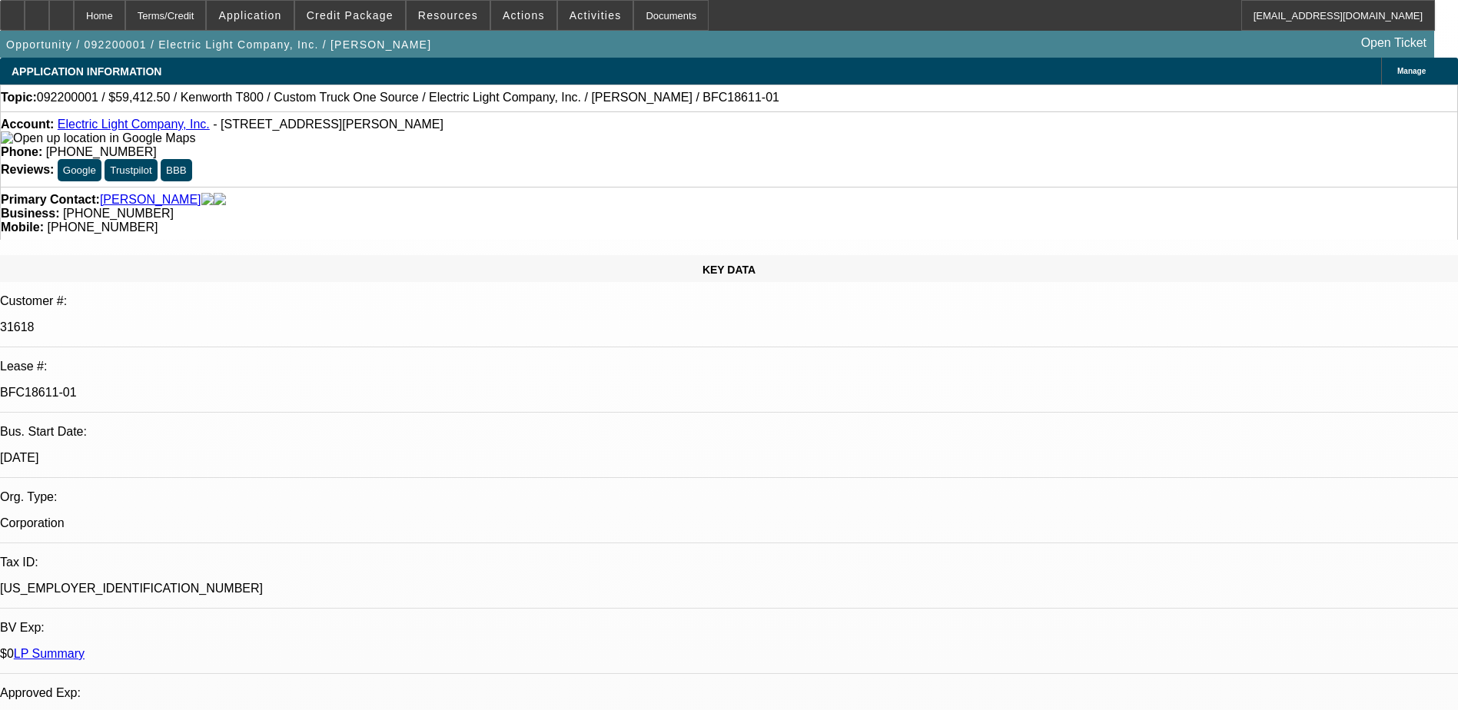
select select "1"
select select "6"
select select "1"
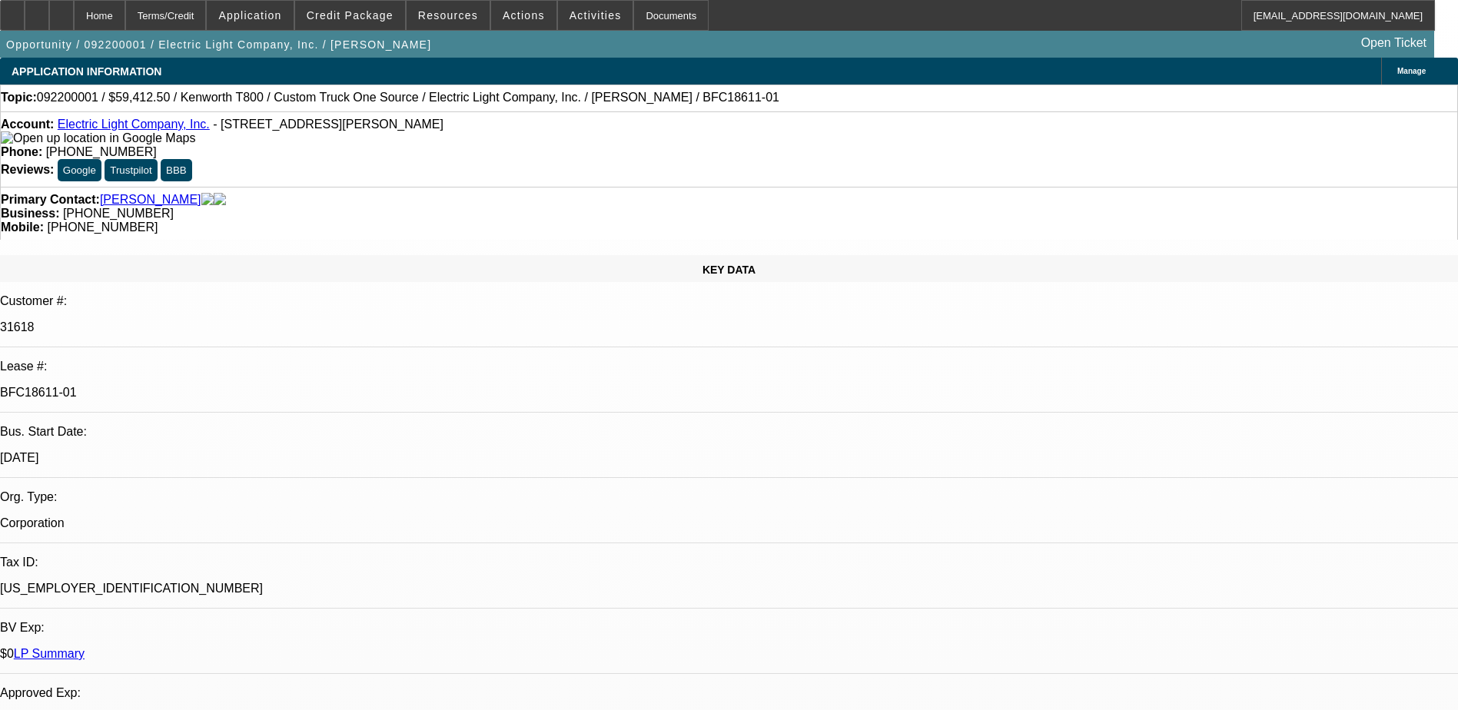
select select "6"
select select "1"
select select "6"
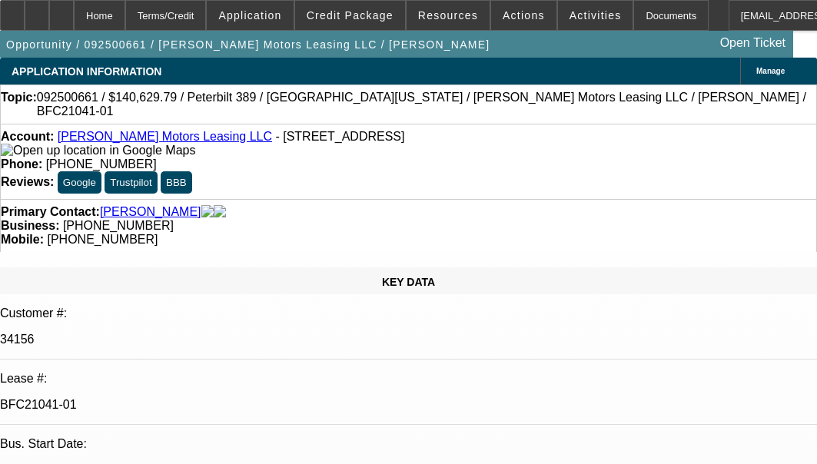
select select "0"
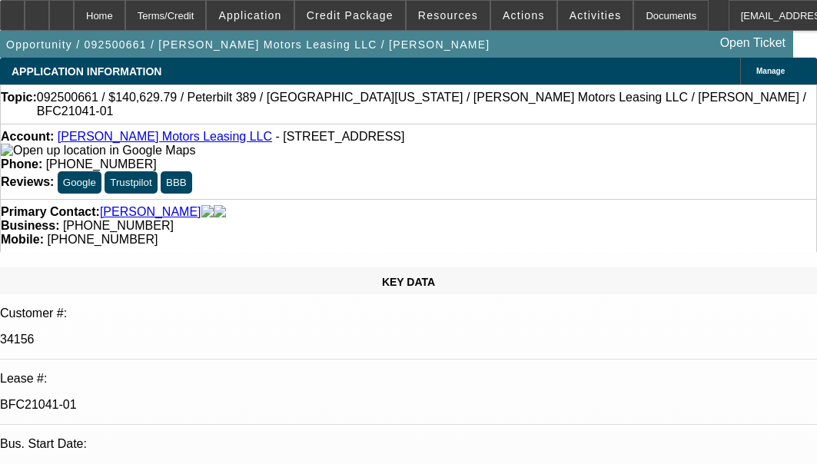
select select "0"
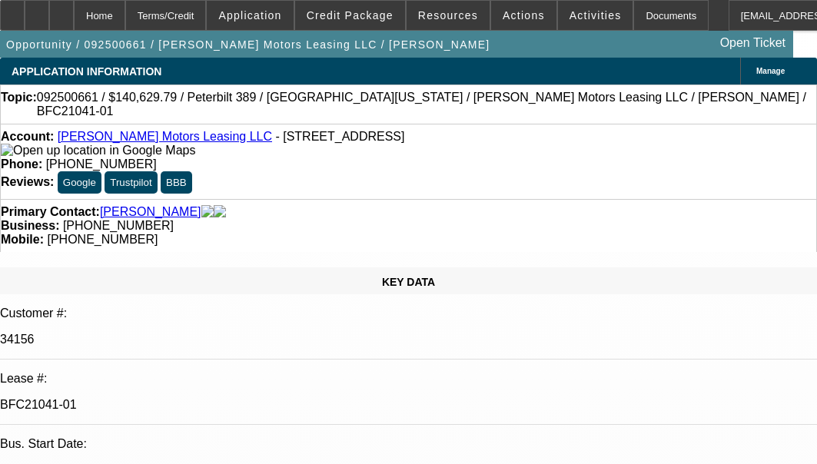
select select "0"
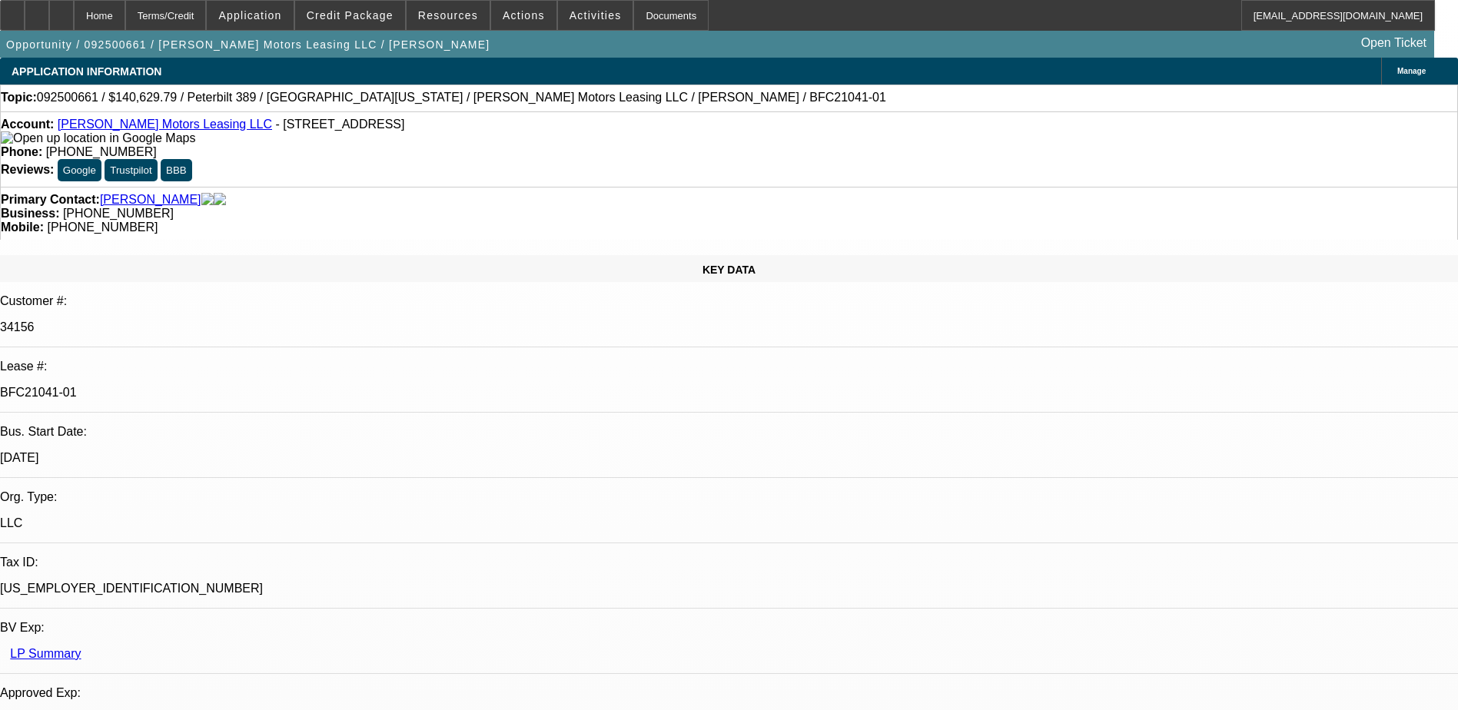
select select "1"
select select "2"
select select "6"
select select "1"
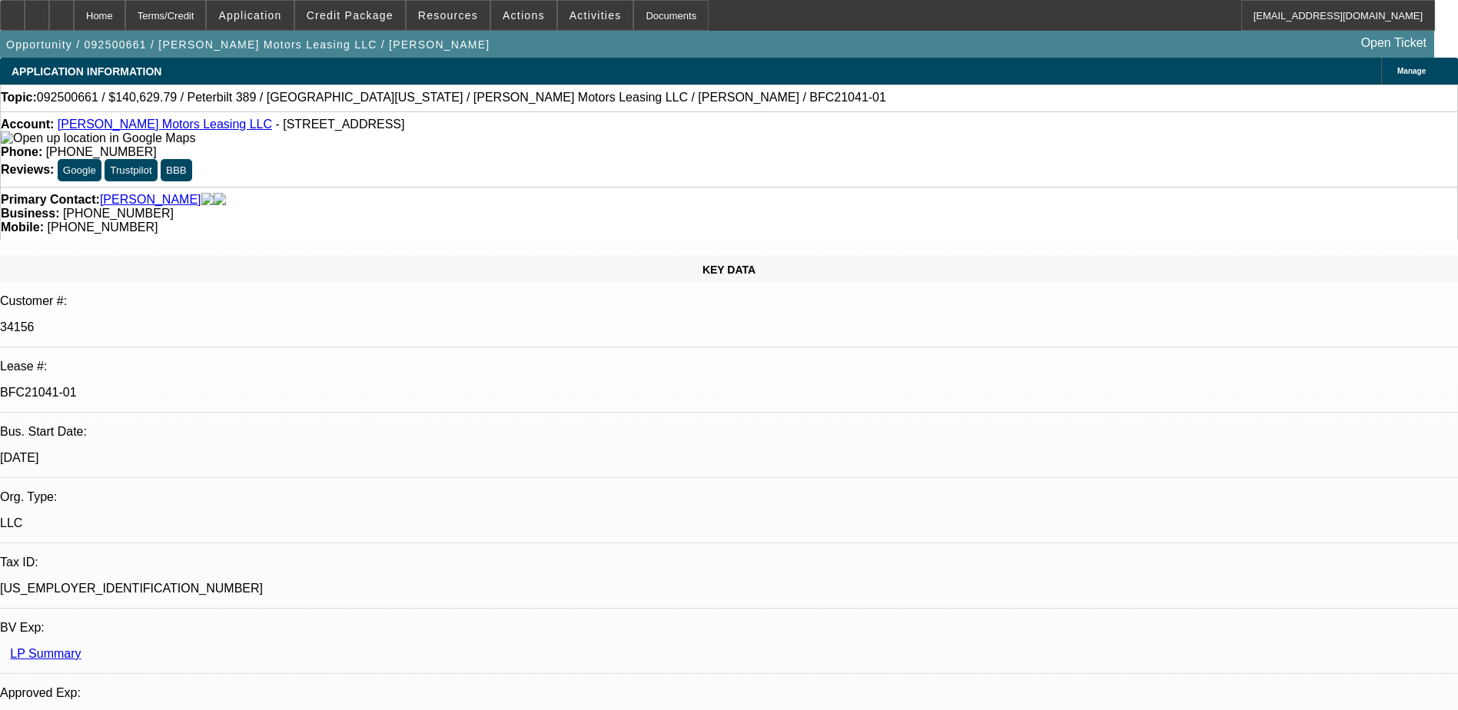
select select "6"
select select "1"
select select "2"
select select "6"
select select "1"
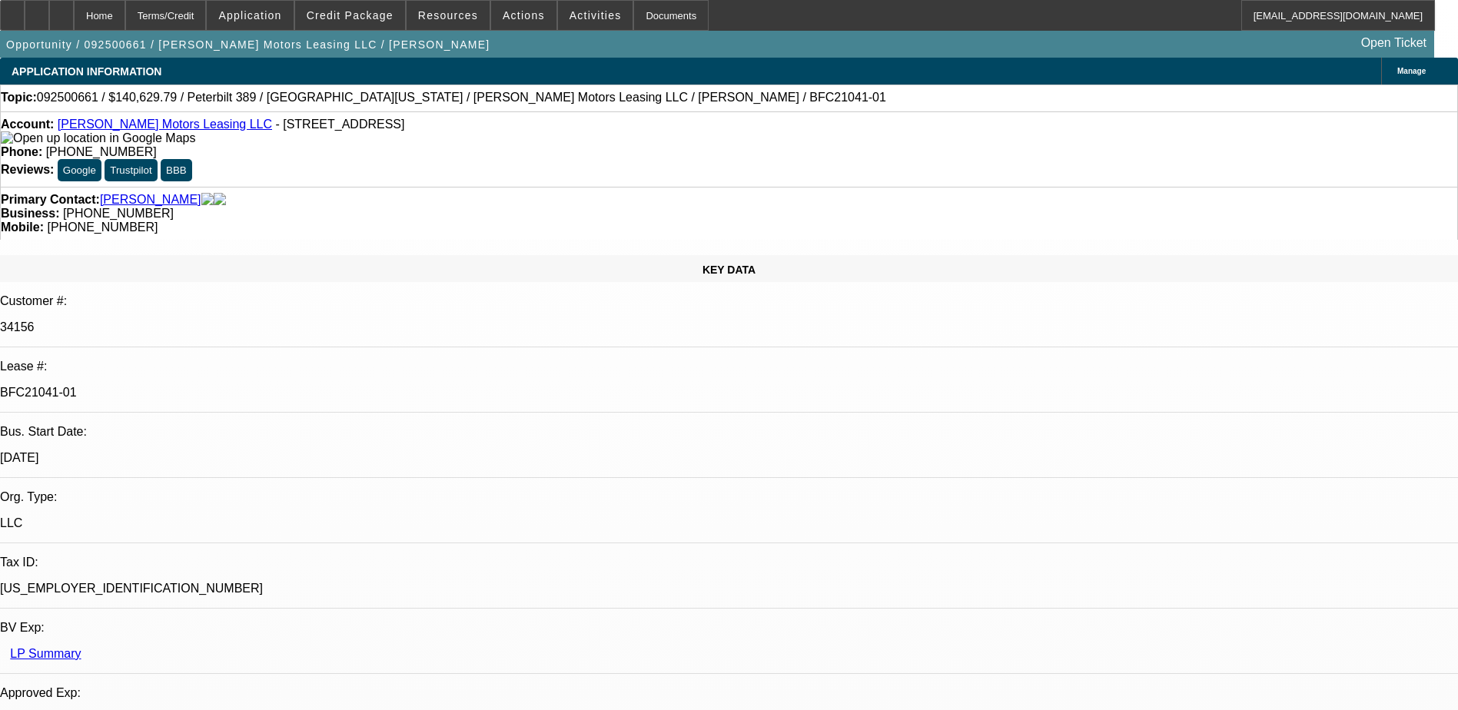
select select "1"
select select "6"
